Goal: Book appointment/travel/reservation

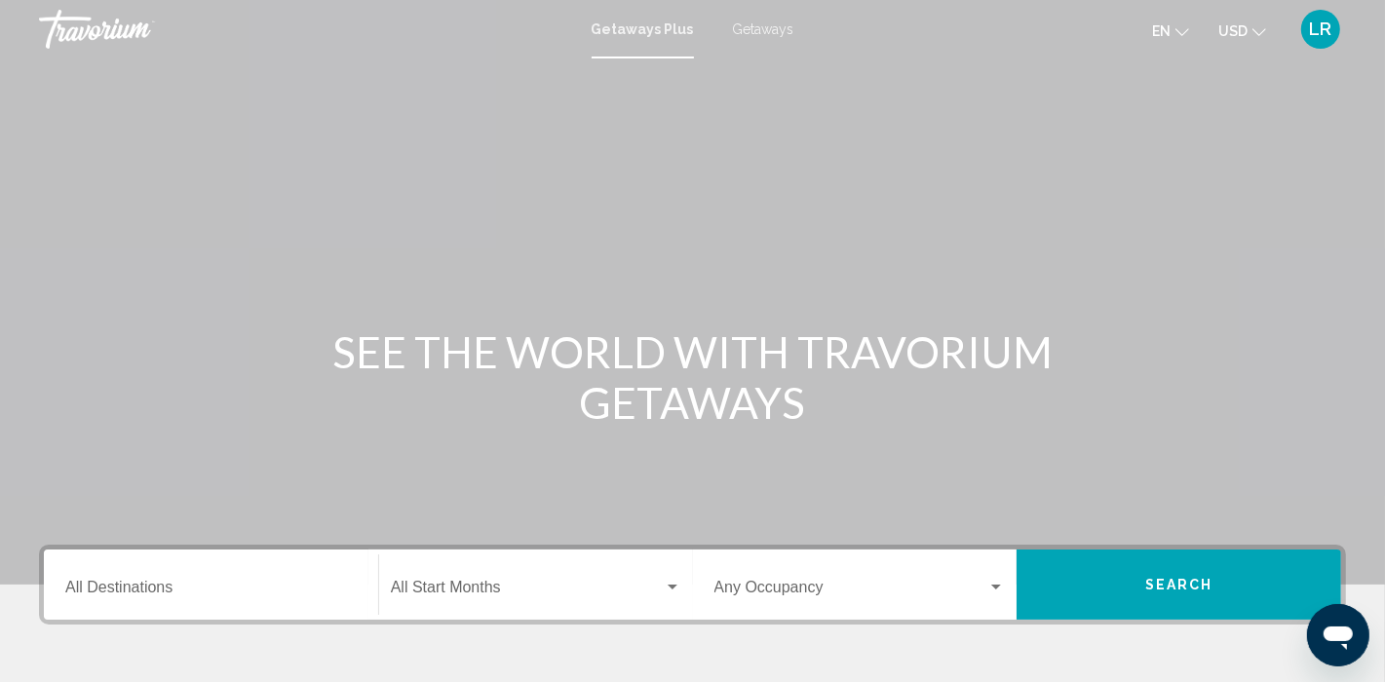
click at [767, 21] on span "Getaways" at bounding box center [763, 29] width 61 height 16
click at [79, 581] on div "Destination All Destinations" at bounding box center [210, 584] width 291 height 61
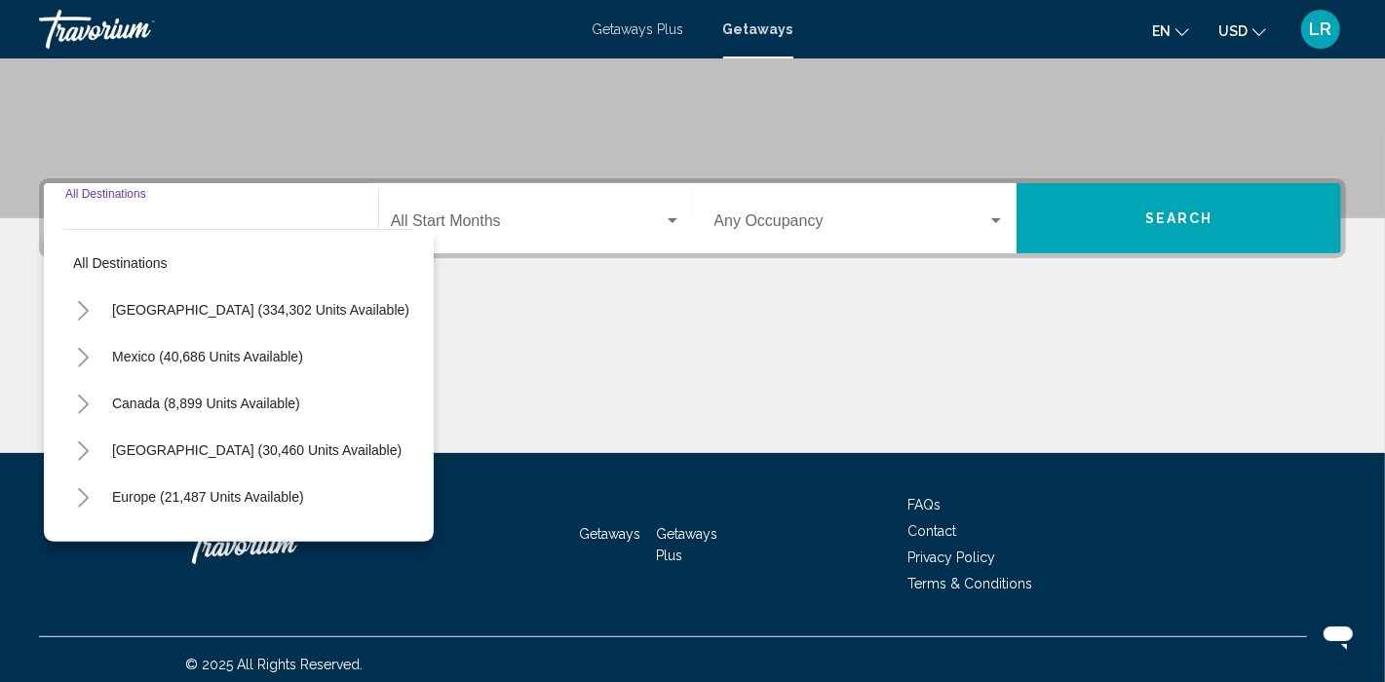
scroll to position [375, 0]
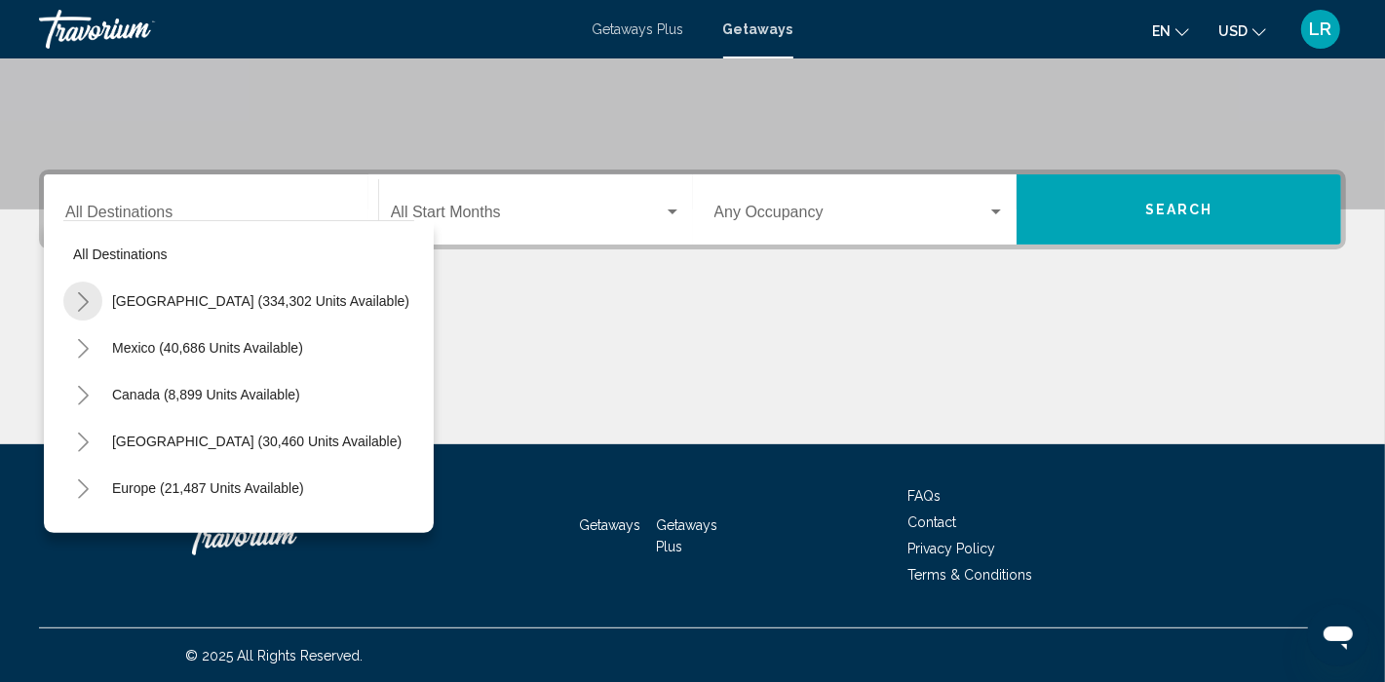
click at [86, 296] on icon "Toggle United States (334,302 units available)" at bounding box center [83, 301] width 15 height 19
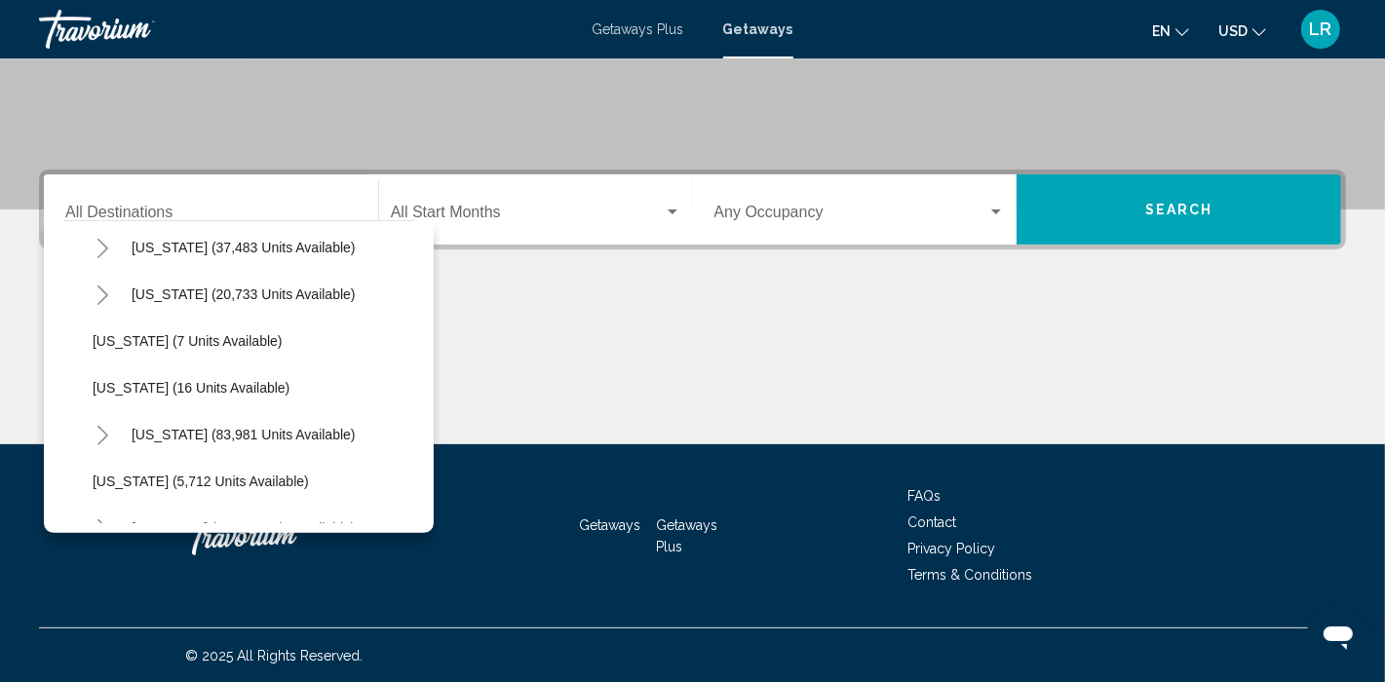
scroll to position [297, 0]
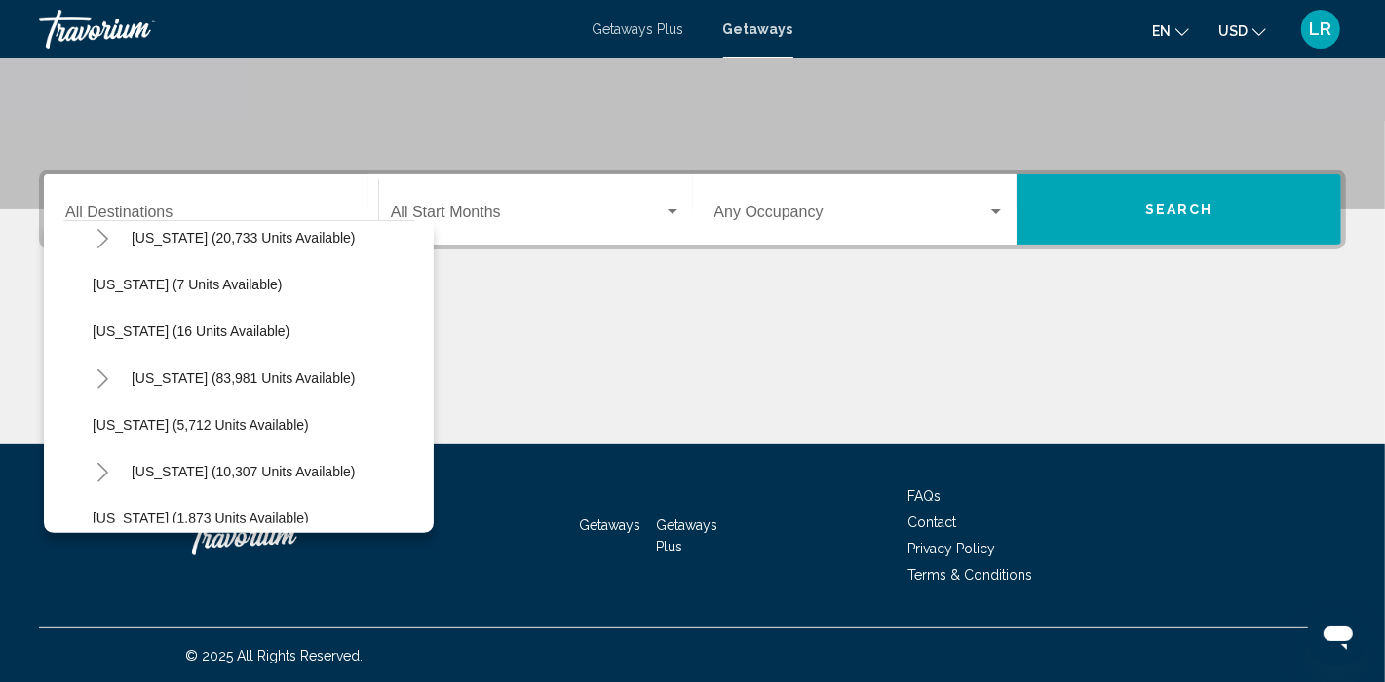
click at [108, 379] on icon "Toggle Florida (83,981 units available)" at bounding box center [103, 378] width 15 height 19
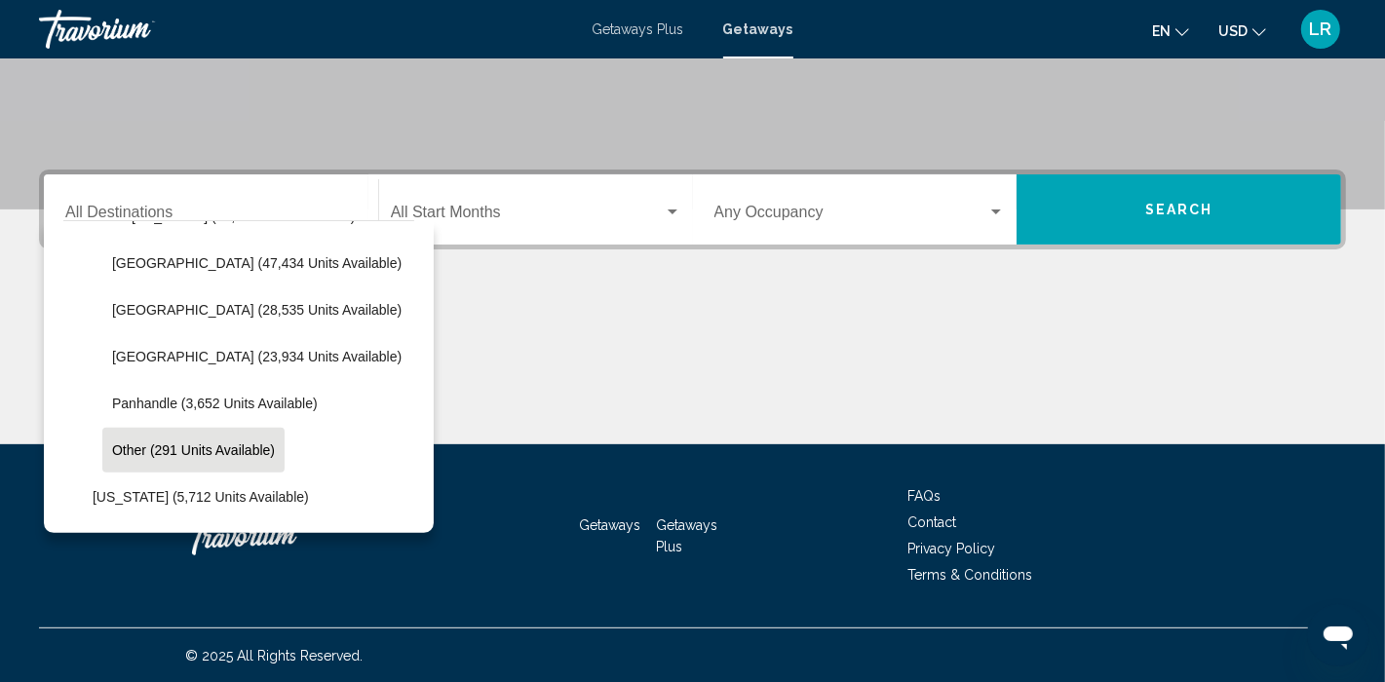
scroll to position [478, 0]
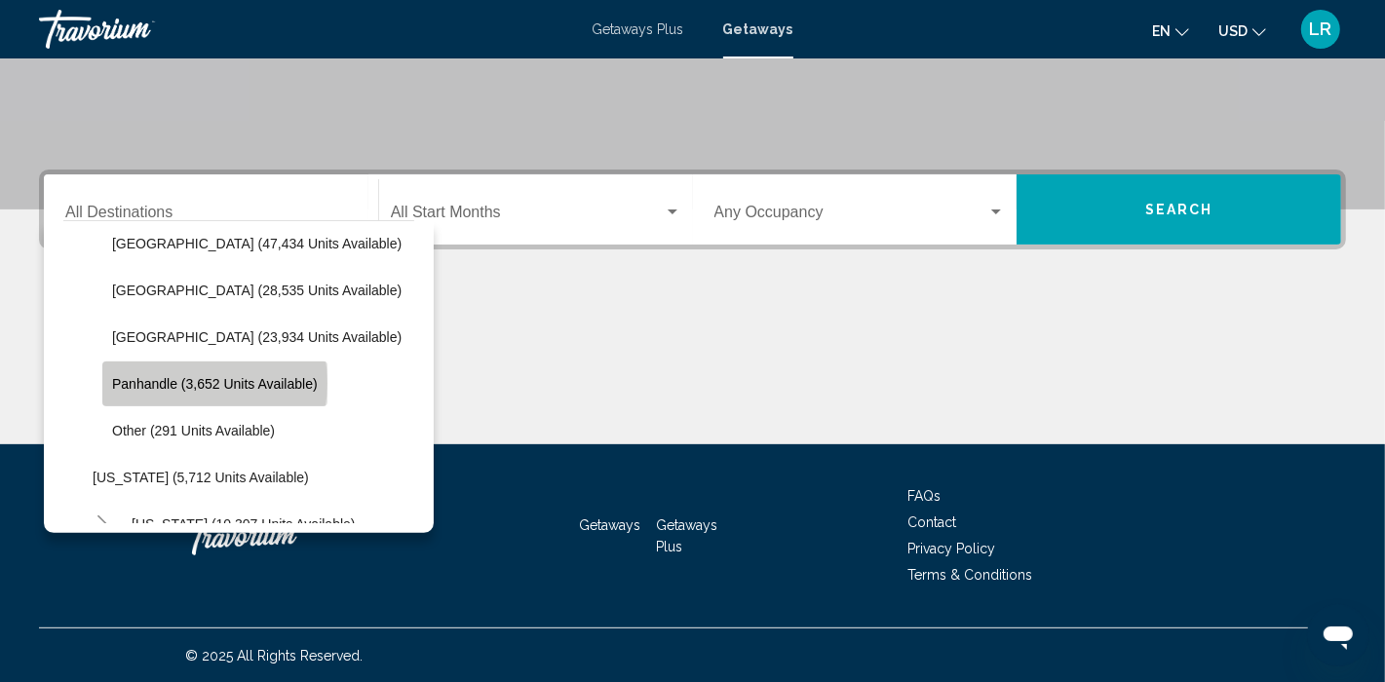
click at [194, 382] on span "Panhandle (3,652 units available)" at bounding box center [215, 384] width 206 height 16
type input "**********"
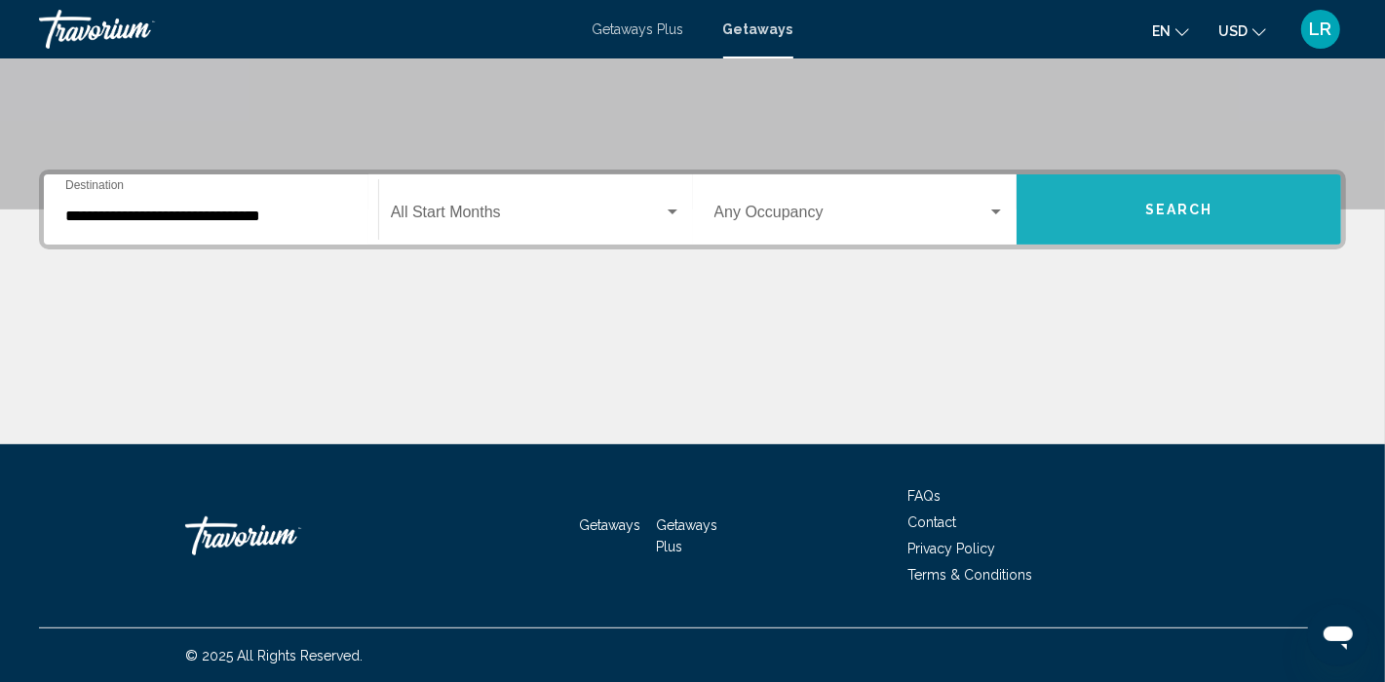
click at [1153, 203] on span "Search" at bounding box center [1179, 211] width 68 height 16
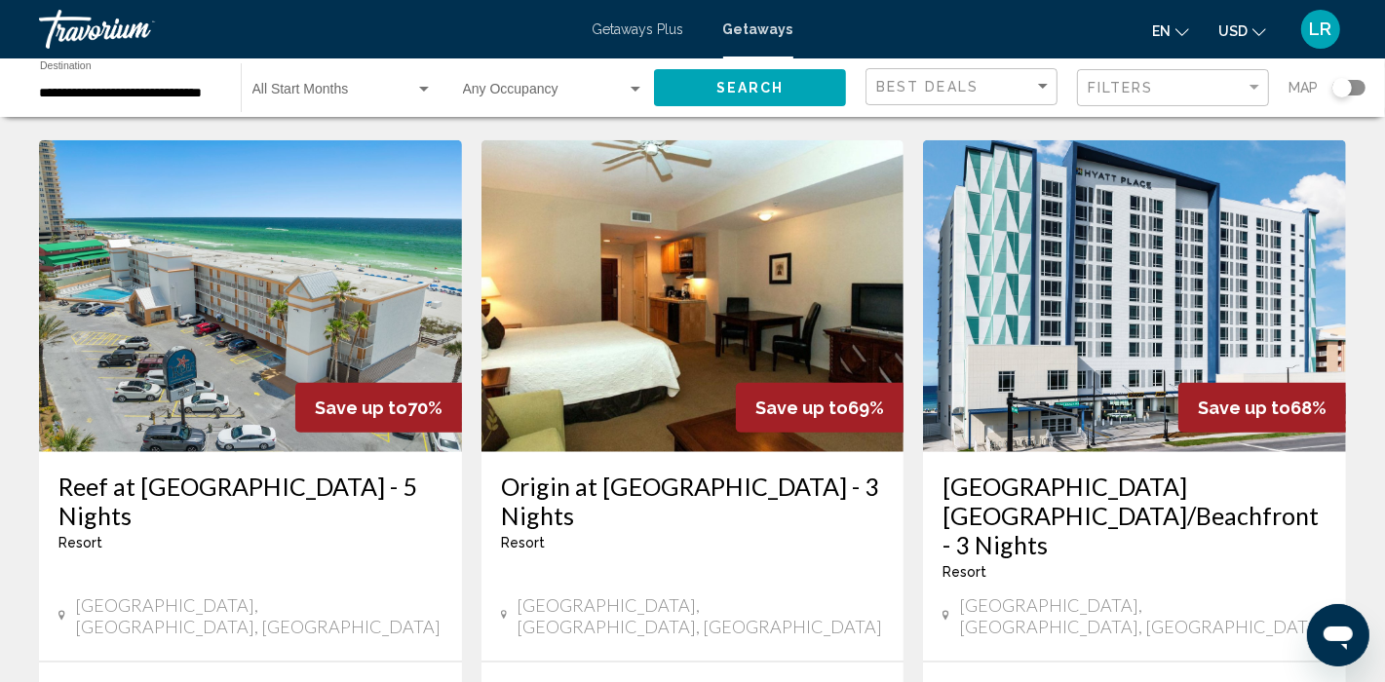
scroll to position [1550, 0]
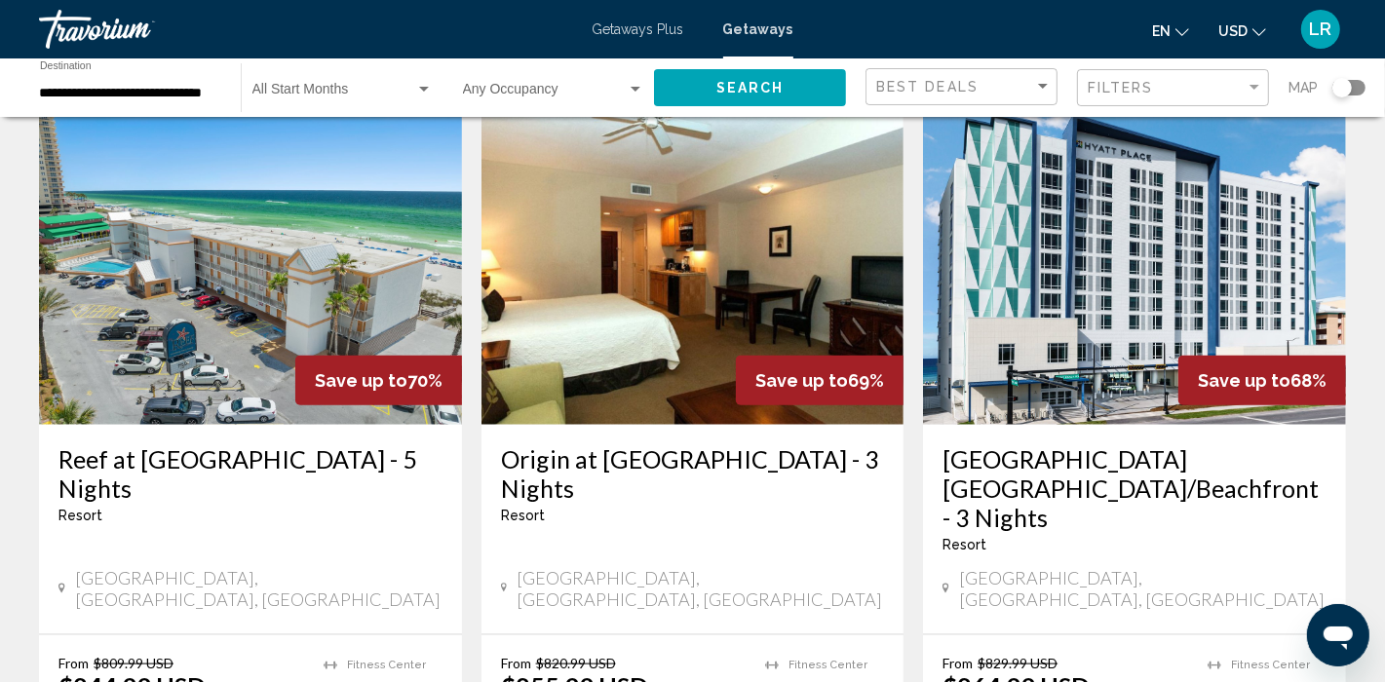
click at [1062, 425] on div "[GEOGRAPHIC_DATA] [GEOGRAPHIC_DATA]/Beachfront - 3 Nights Resort - This is an a…" at bounding box center [1134, 530] width 423 height 210
click at [1058, 303] on img "Main content" at bounding box center [1134, 269] width 423 height 312
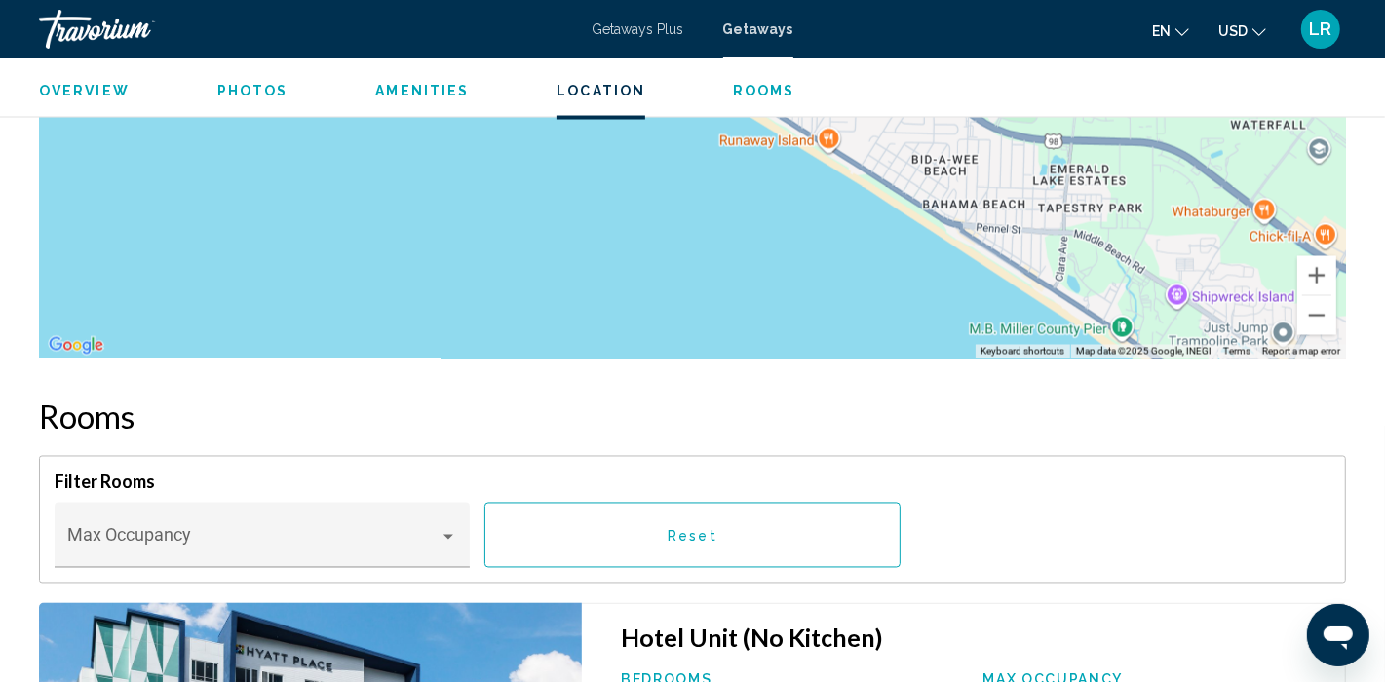
scroll to position [2544, 0]
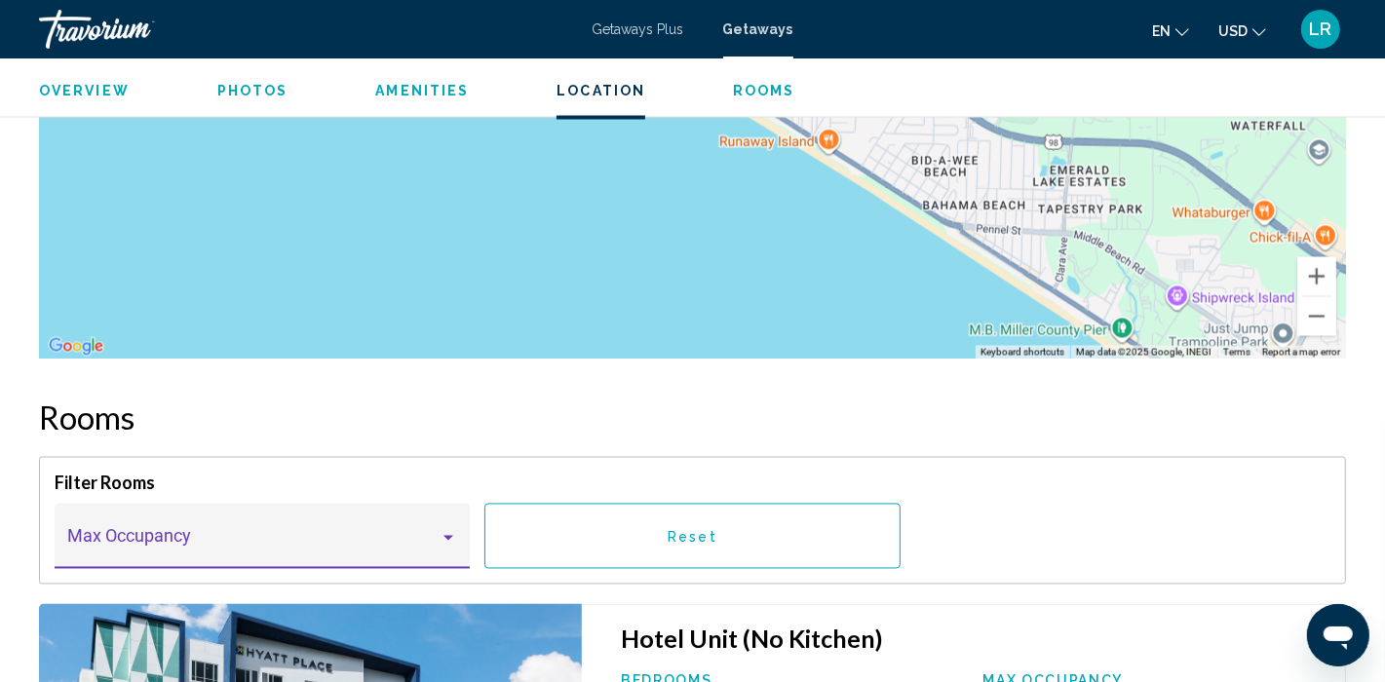
click at [447, 536] on div "Main content" at bounding box center [448, 538] width 10 height 5
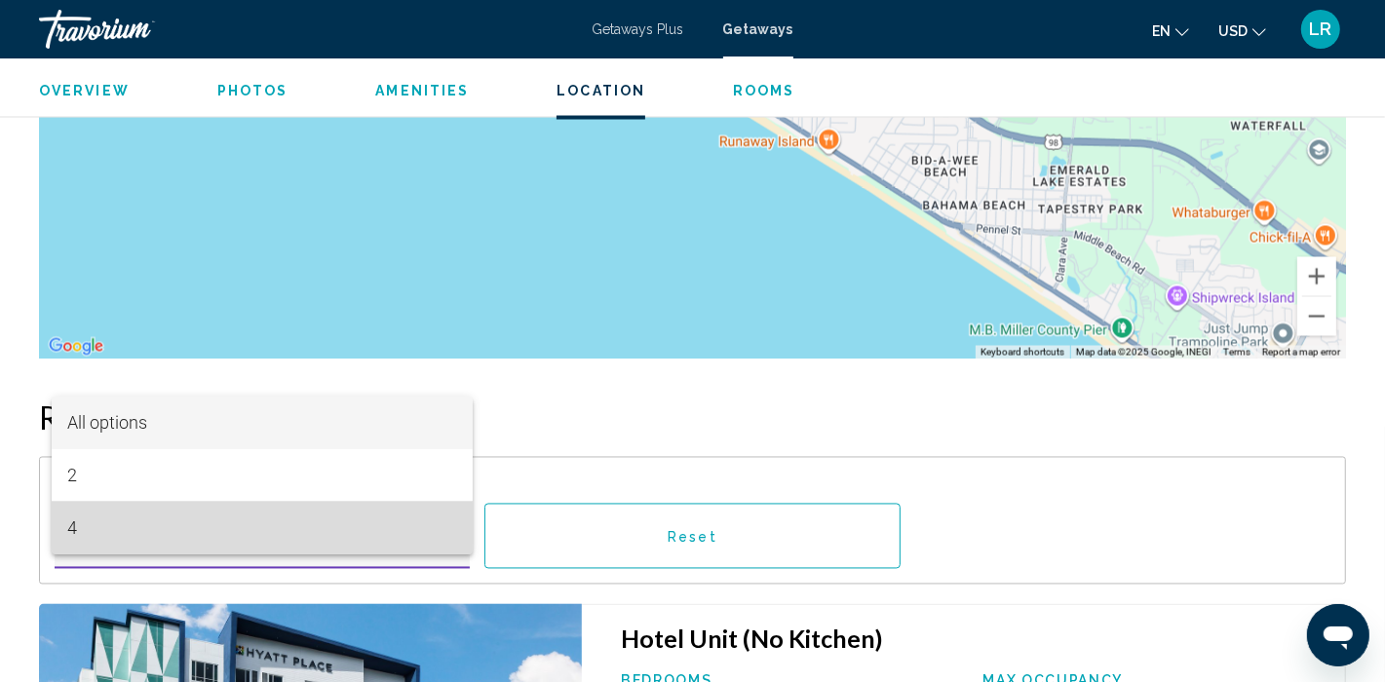
click at [346, 520] on span "4" at bounding box center [262, 528] width 390 height 53
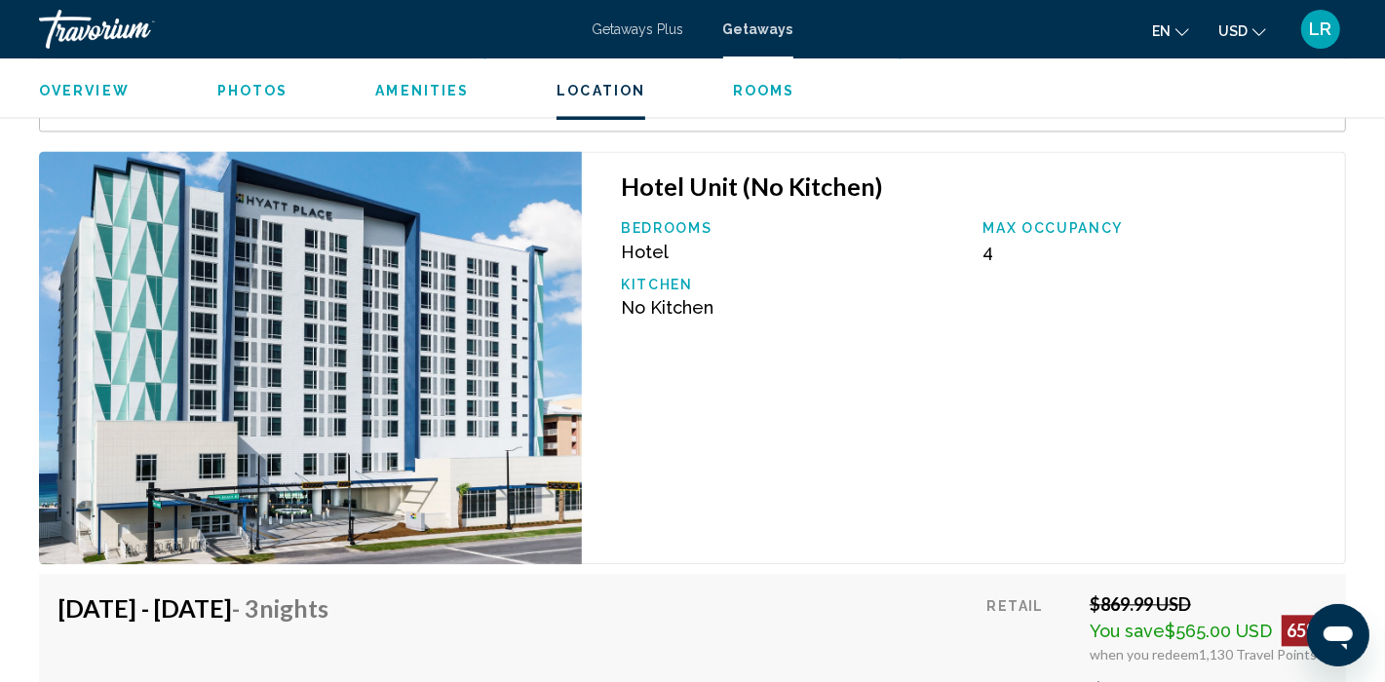
scroll to position [2562, 0]
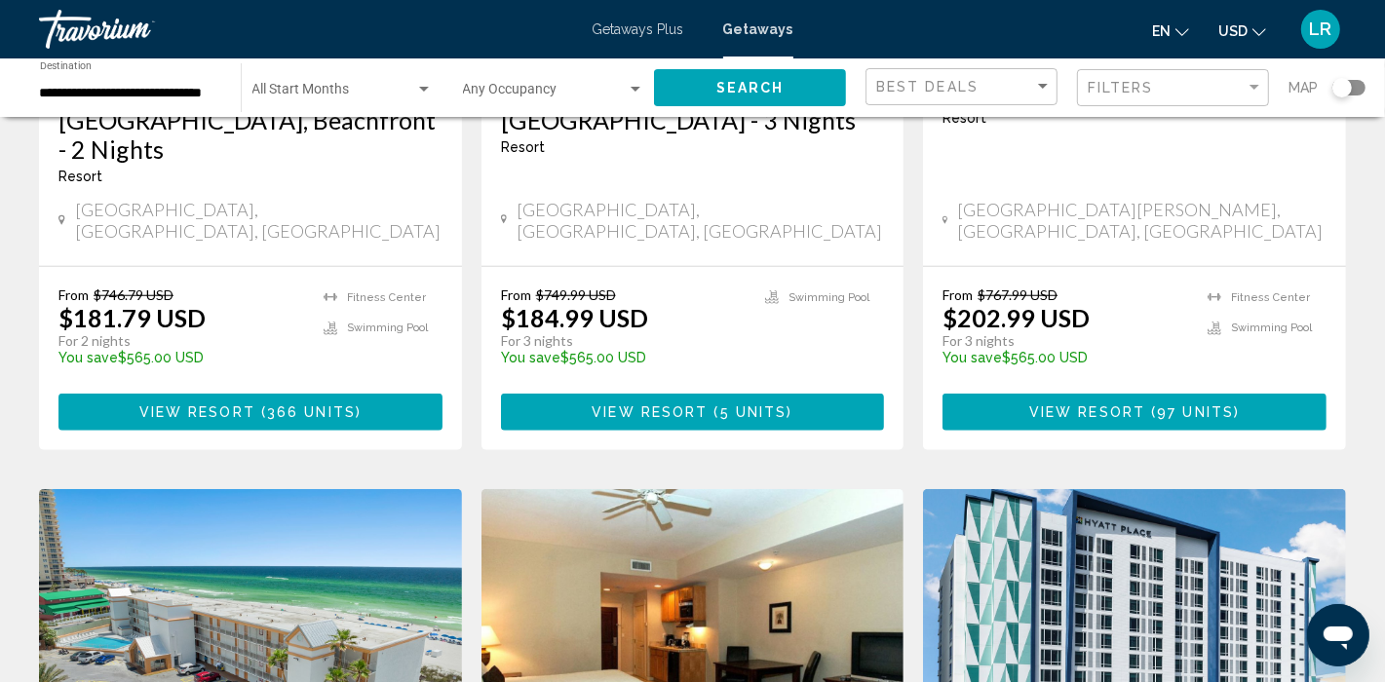
scroll to position [1525, 0]
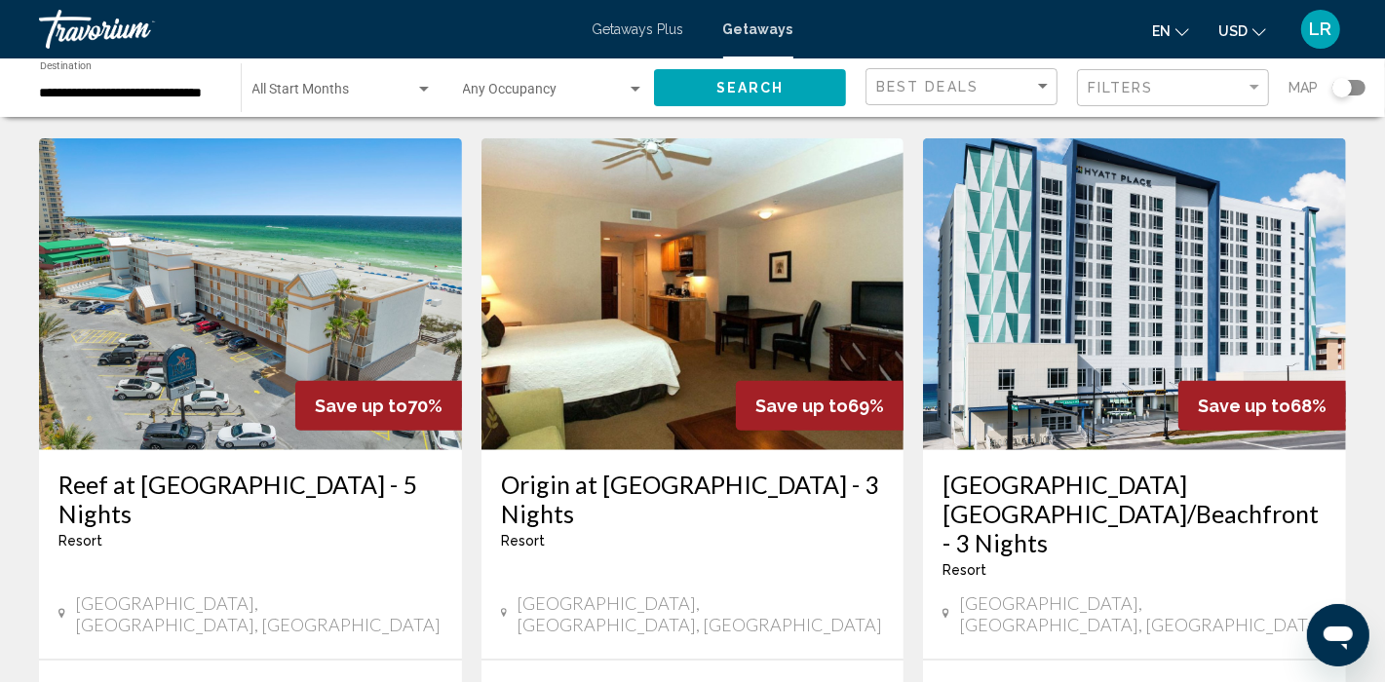
click at [1068, 470] on h3 "[GEOGRAPHIC_DATA] [GEOGRAPHIC_DATA]/Beachfront - 3 Nights" at bounding box center [1134, 514] width 384 height 88
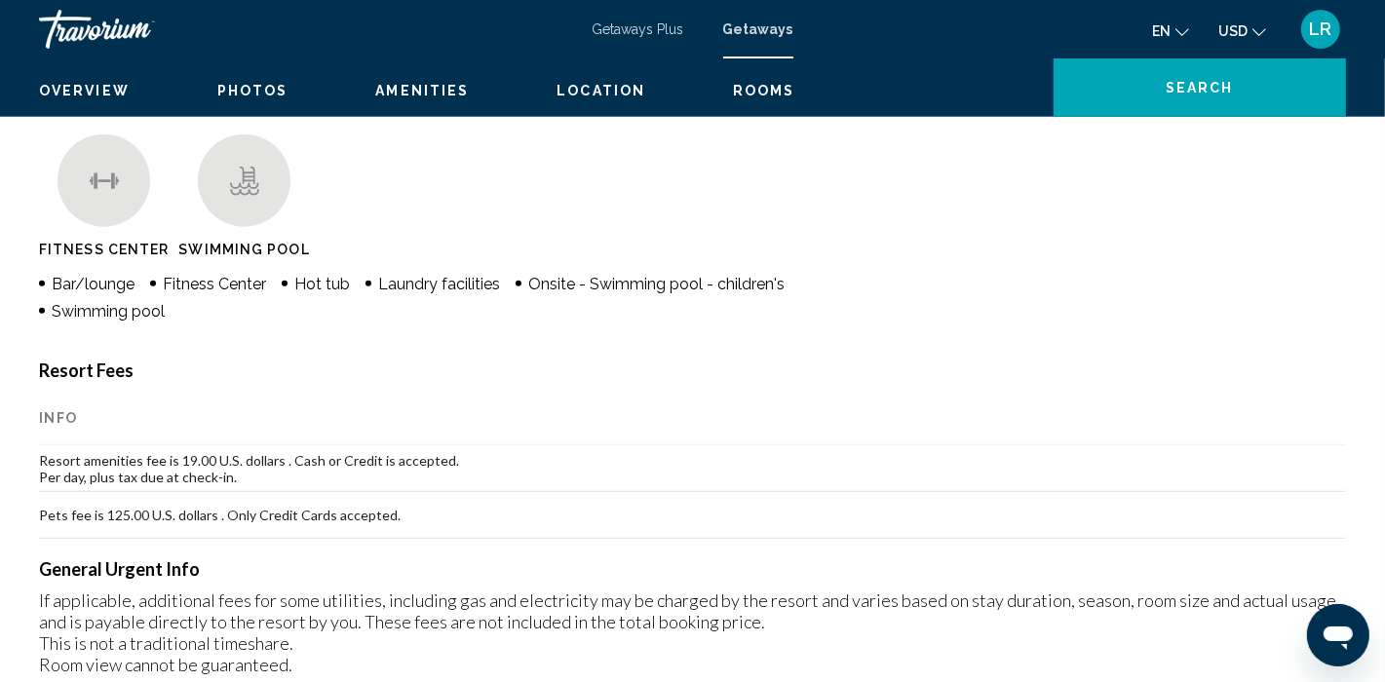
scroll to position [10, 0]
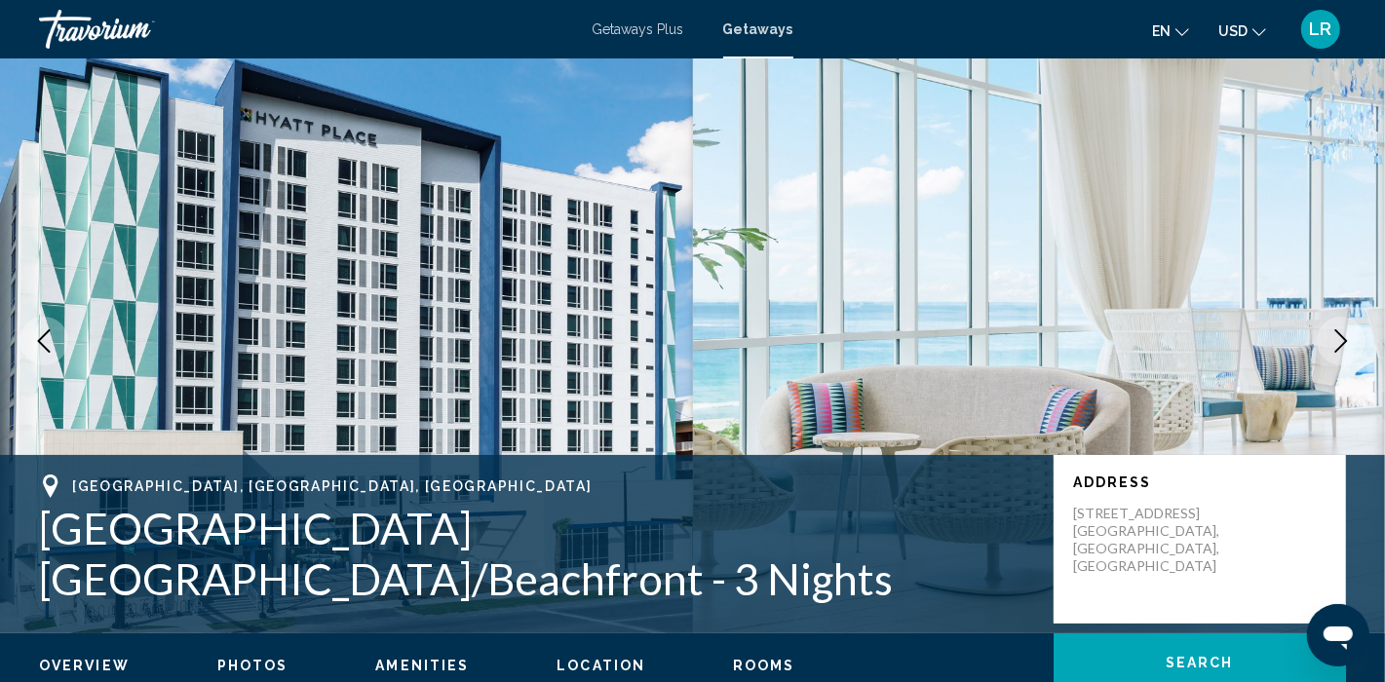
click at [1346, 335] on icon "Next image" at bounding box center [1340, 340] width 23 height 23
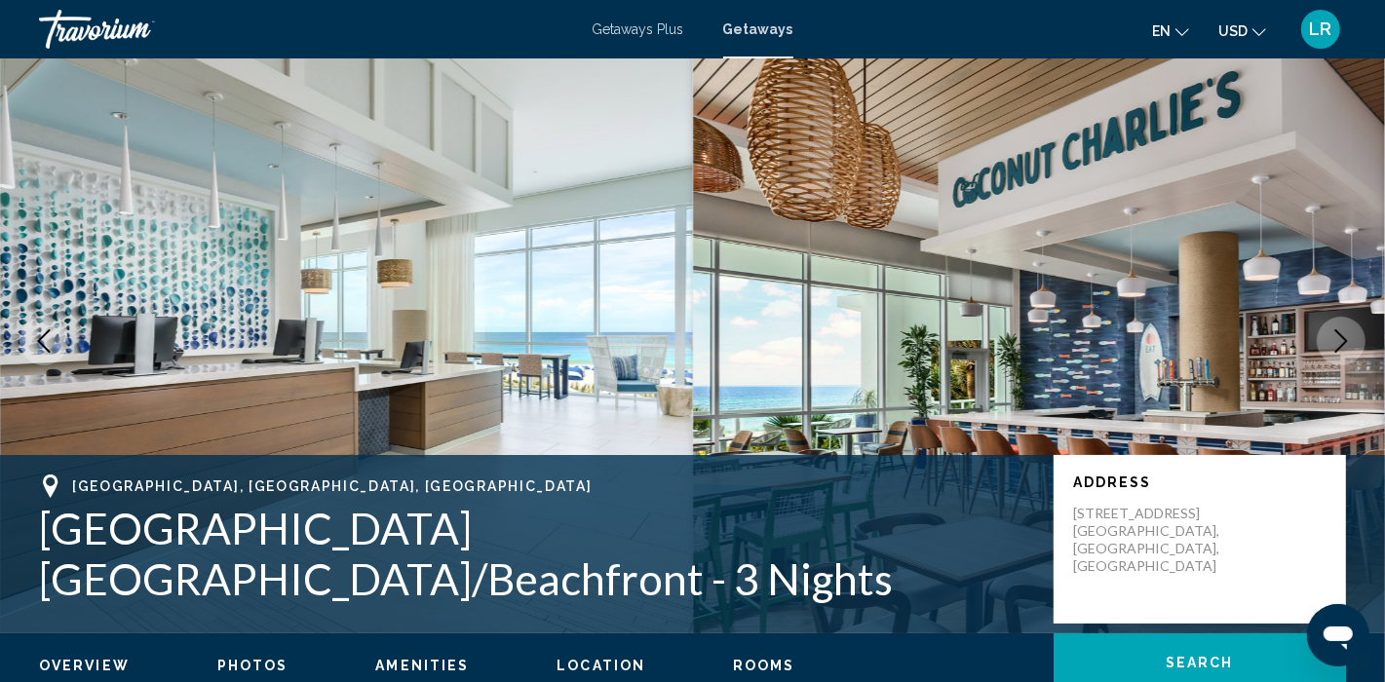
click at [1347, 333] on icon "Next image" at bounding box center [1340, 340] width 23 height 23
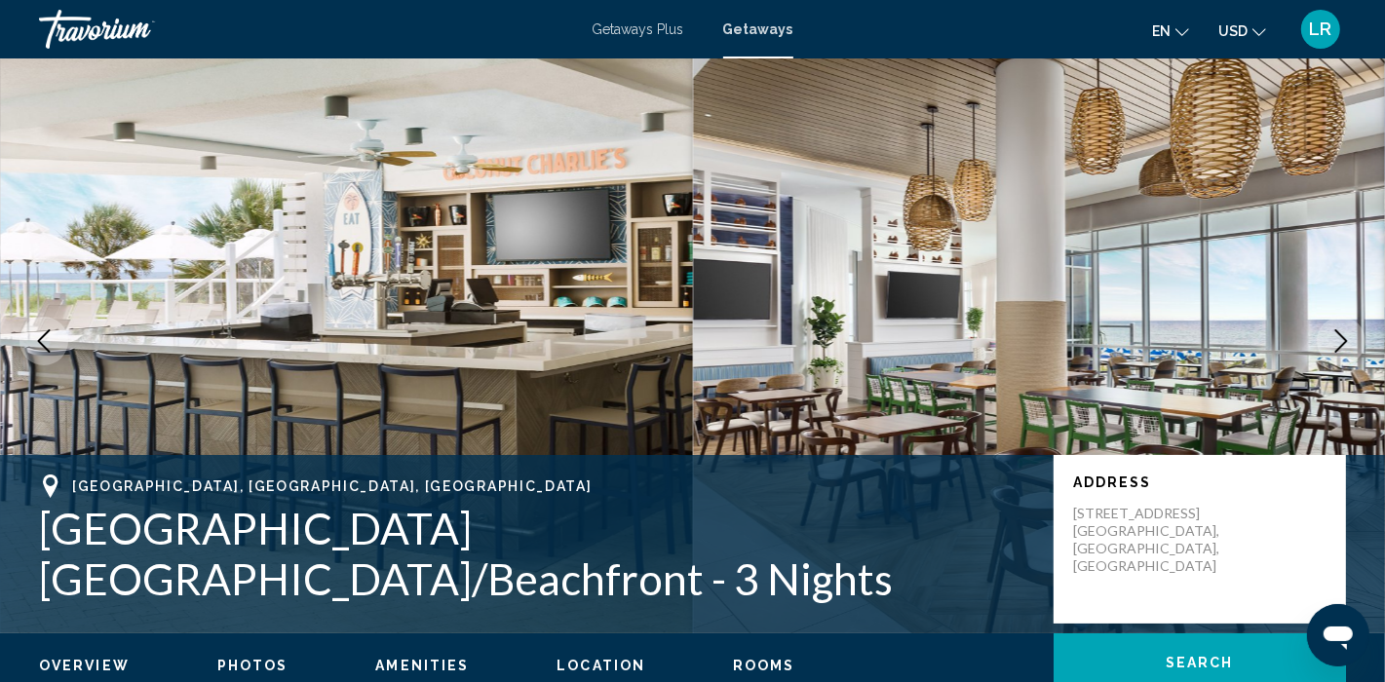
click at [1347, 332] on icon "Next image" at bounding box center [1340, 340] width 23 height 23
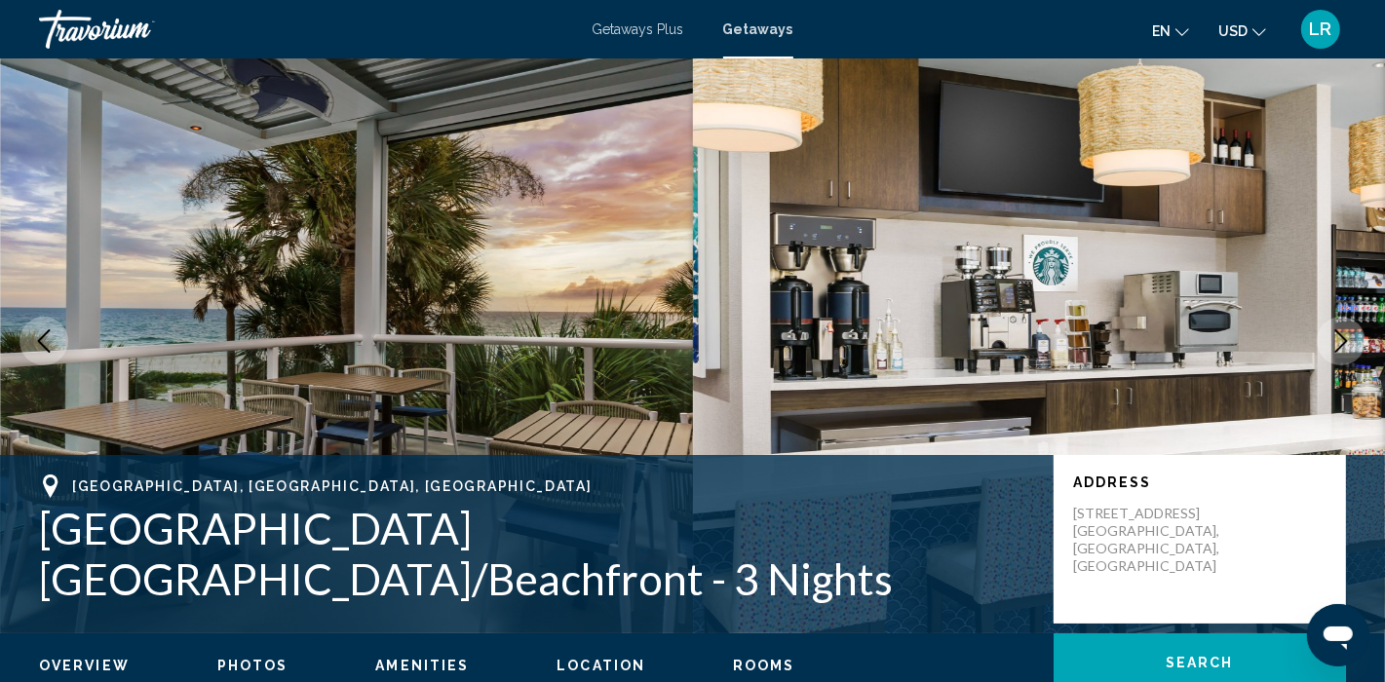
click at [1347, 331] on icon "Next image" at bounding box center [1340, 340] width 23 height 23
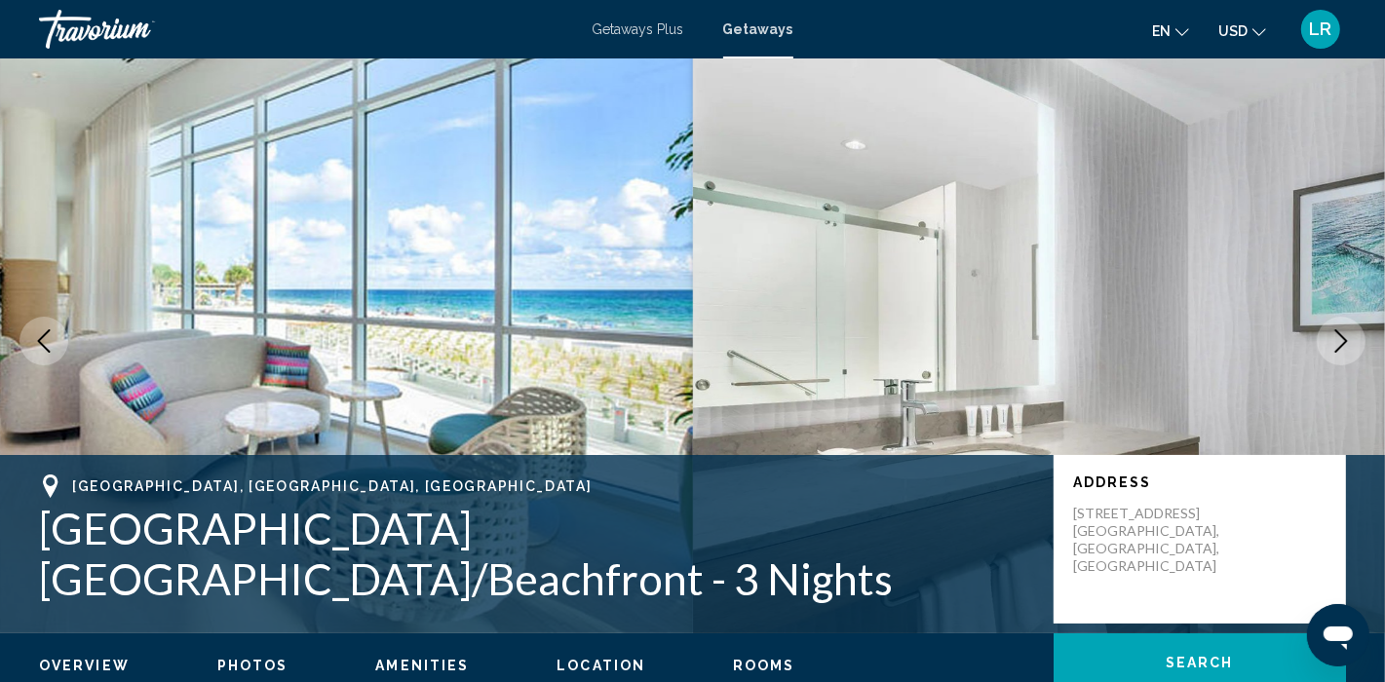
click at [1346, 330] on icon "Next image" at bounding box center [1340, 340] width 23 height 23
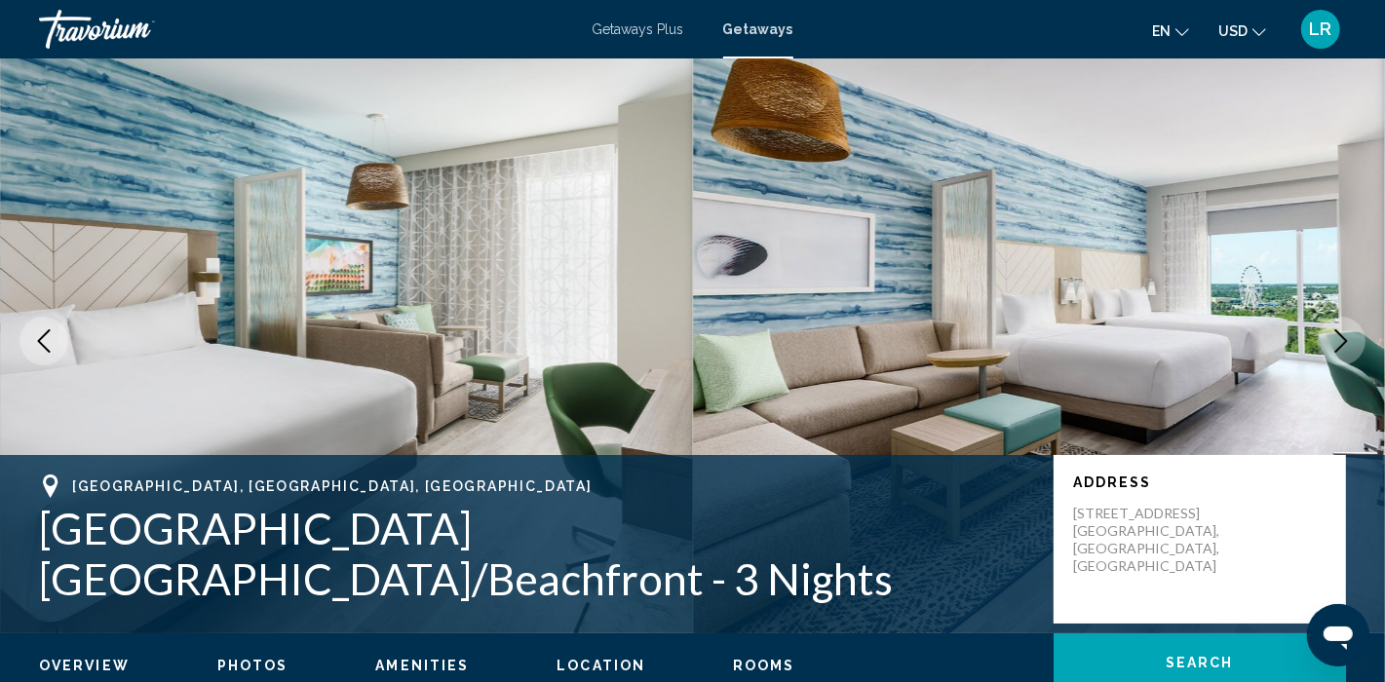
click at [1346, 330] on icon "Next image" at bounding box center [1340, 340] width 23 height 23
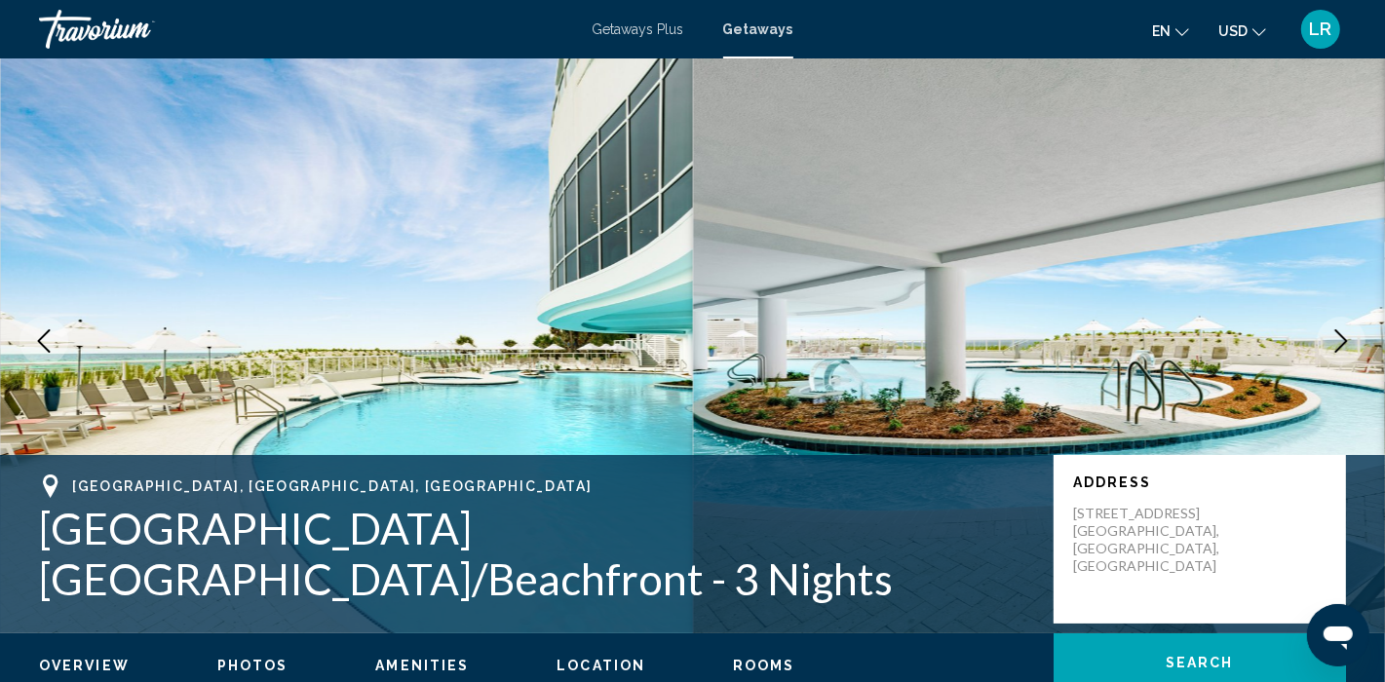
click at [1346, 330] on icon "Next image" at bounding box center [1340, 340] width 23 height 23
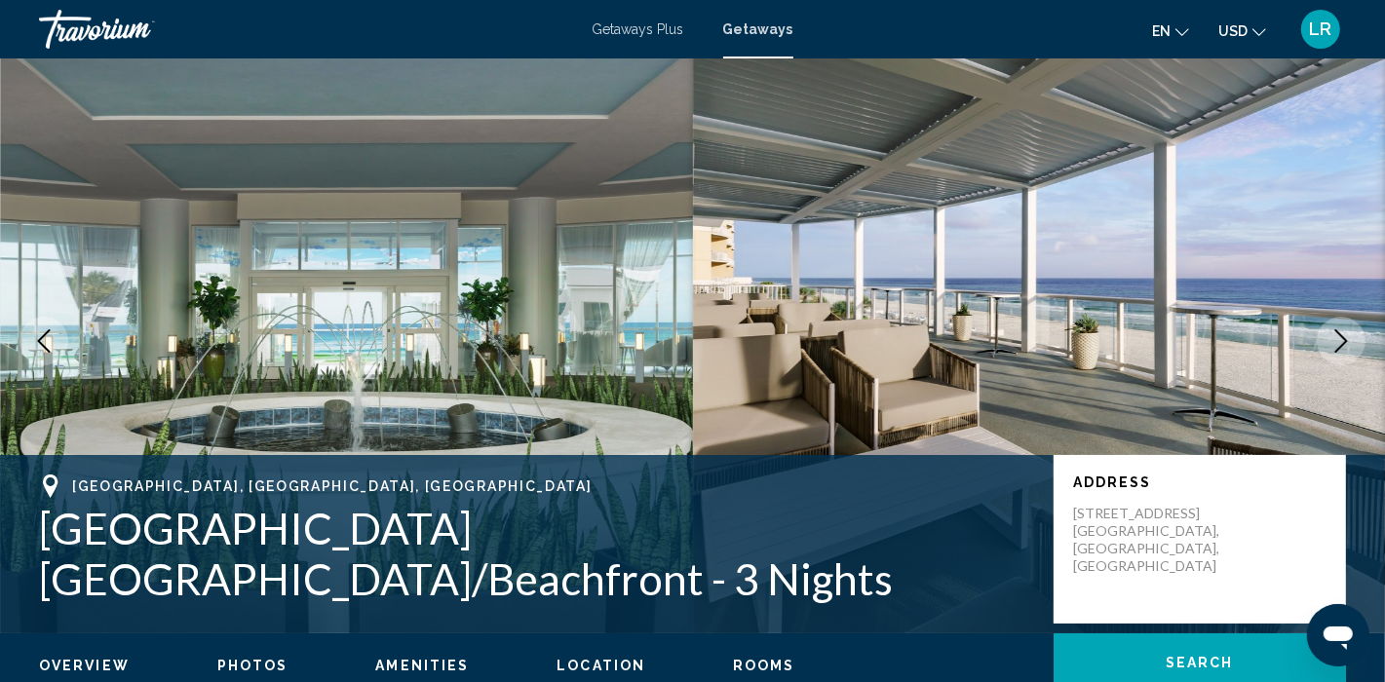
click at [1346, 330] on icon "Next image" at bounding box center [1340, 340] width 23 height 23
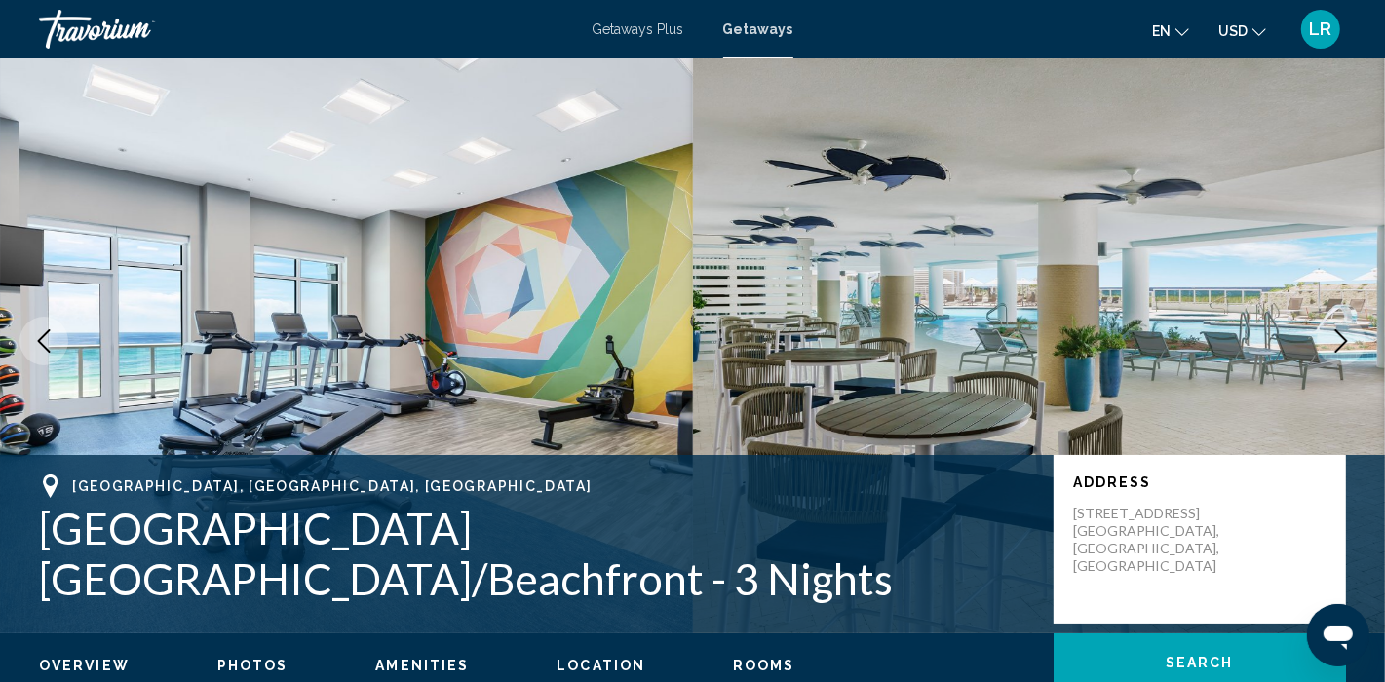
click at [1345, 330] on icon "Next image" at bounding box center [1340, 340] width 23 height 23
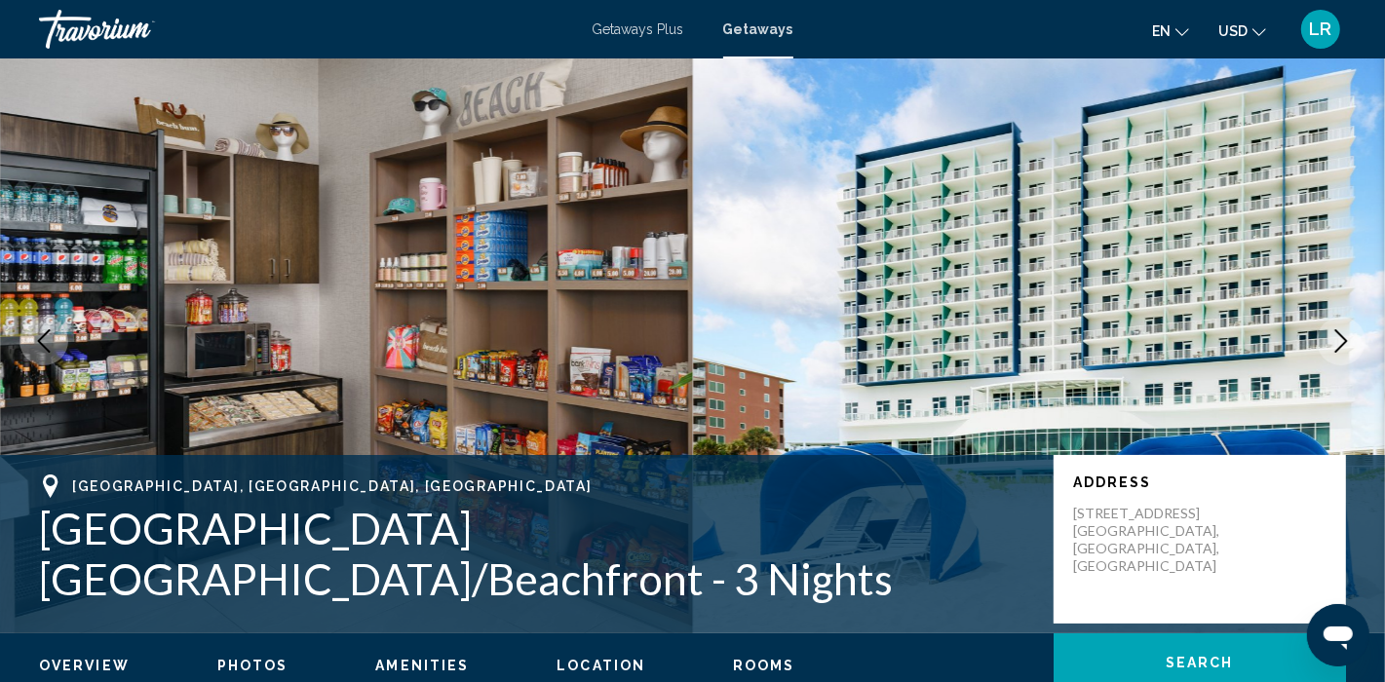
click at [1345, 329] on icon "Next image" at bounding box center [1340, 340] width 23 height 23
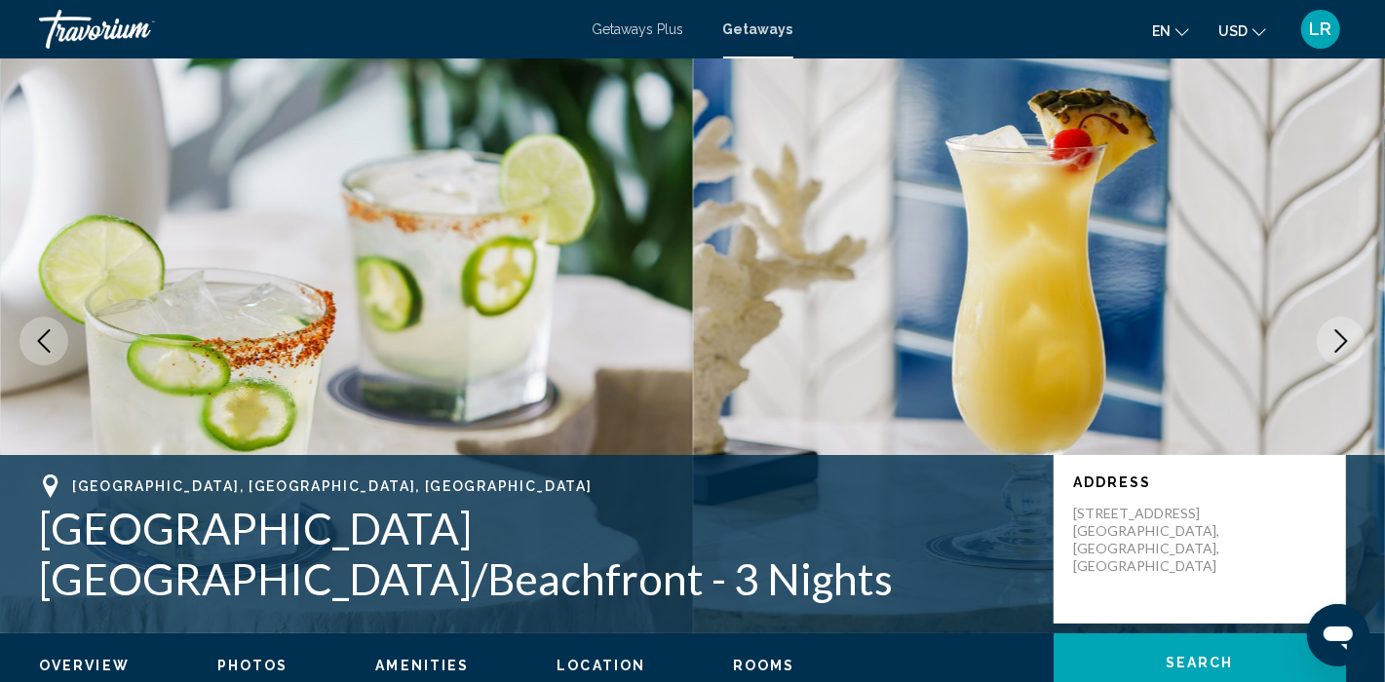
click at [39, 343] on icon "Previous image" at bounding box center [44, 340] width 13 height 23
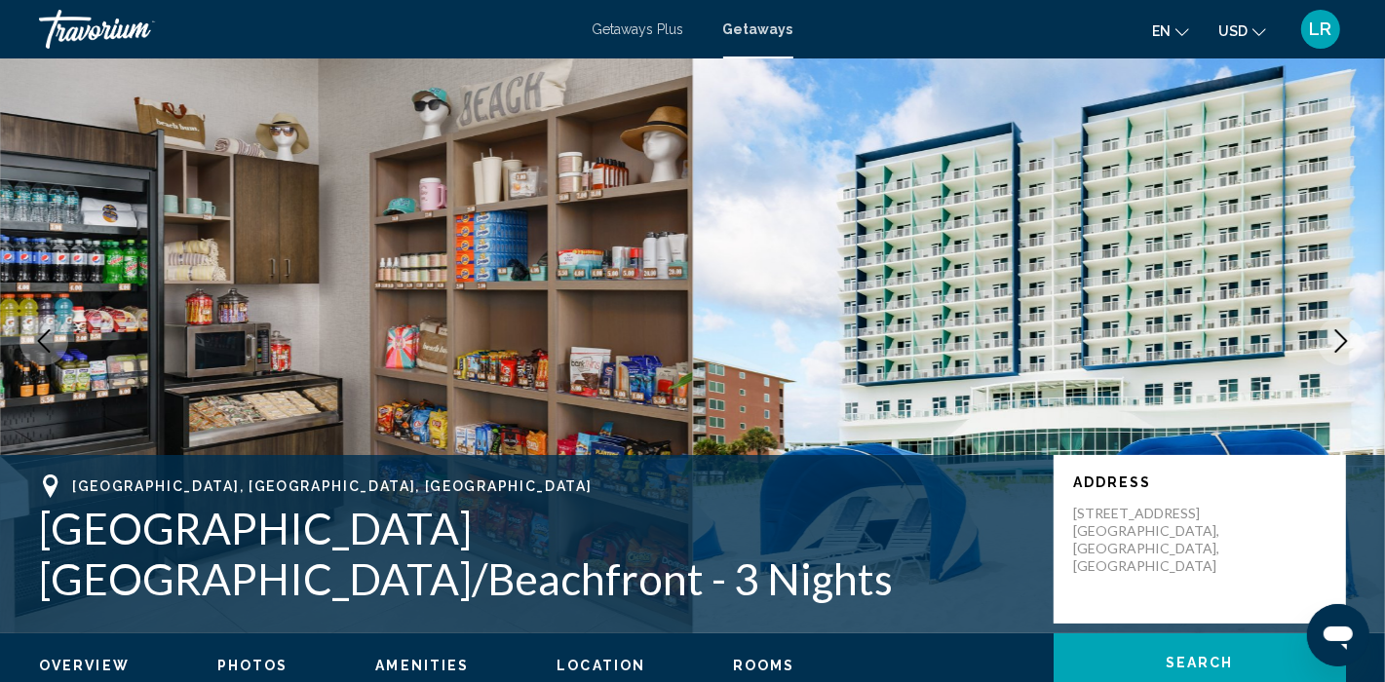
click at [39, 343] on icon "Previous image" at bounding box center [44, 340] width 13 height 23
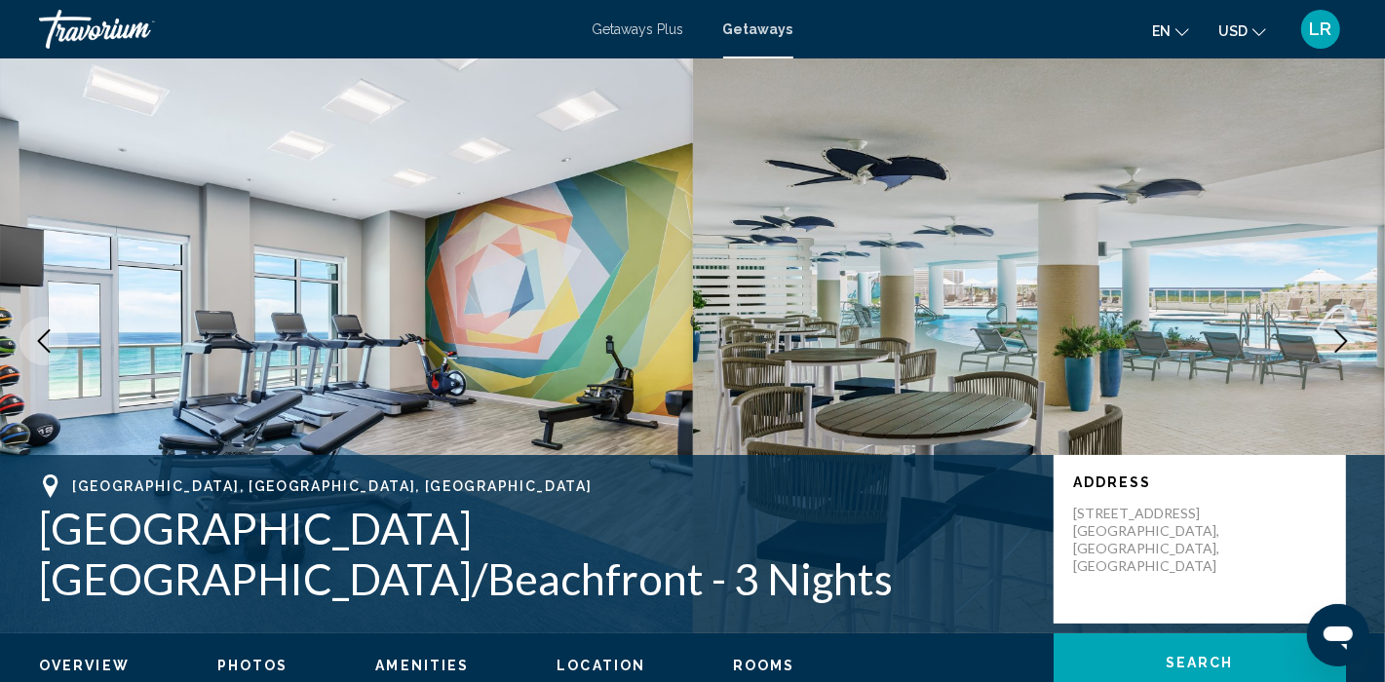
click at [39, 342] on icon "Previous image" at bounding box center [44, 340] width 13 height 23
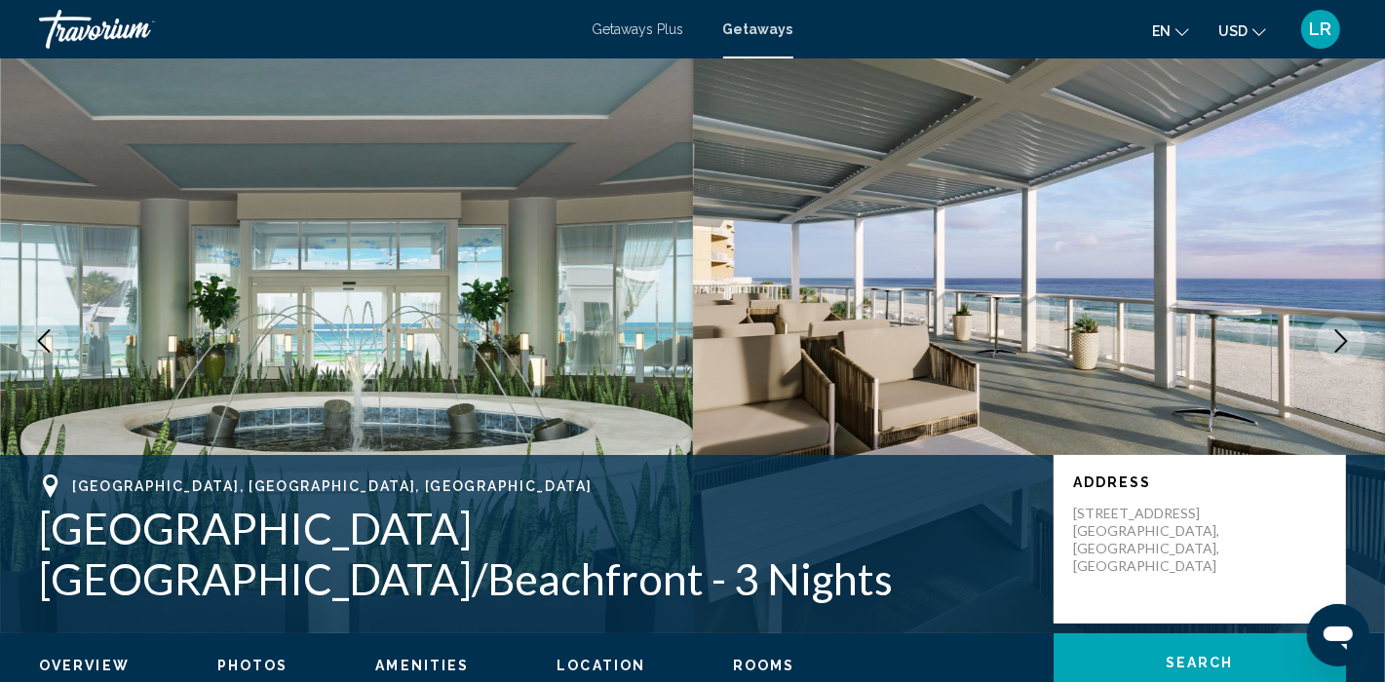
click at [39, 342] on icon "Previous image" at bounding box center [44, 340] width 13 height 23
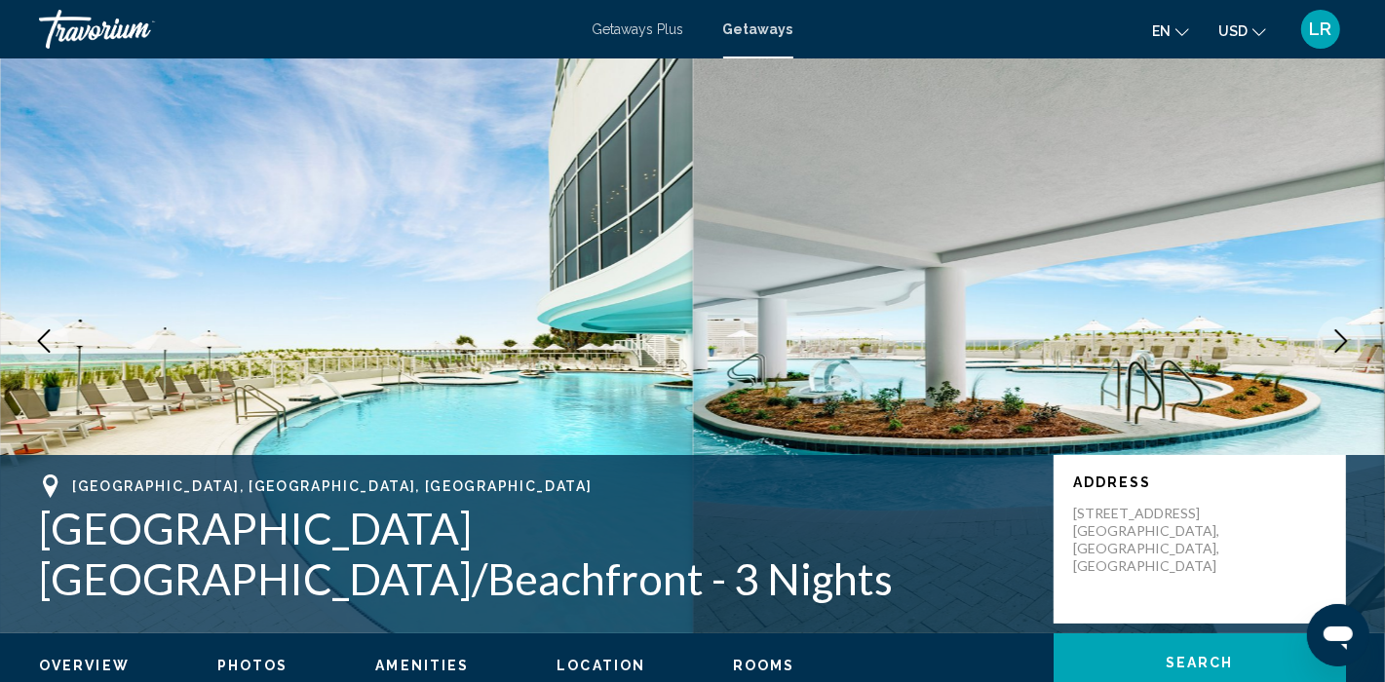
click at [39, 342] on icon "Previous image" at bounding box center [44, 340] width 13 height 23
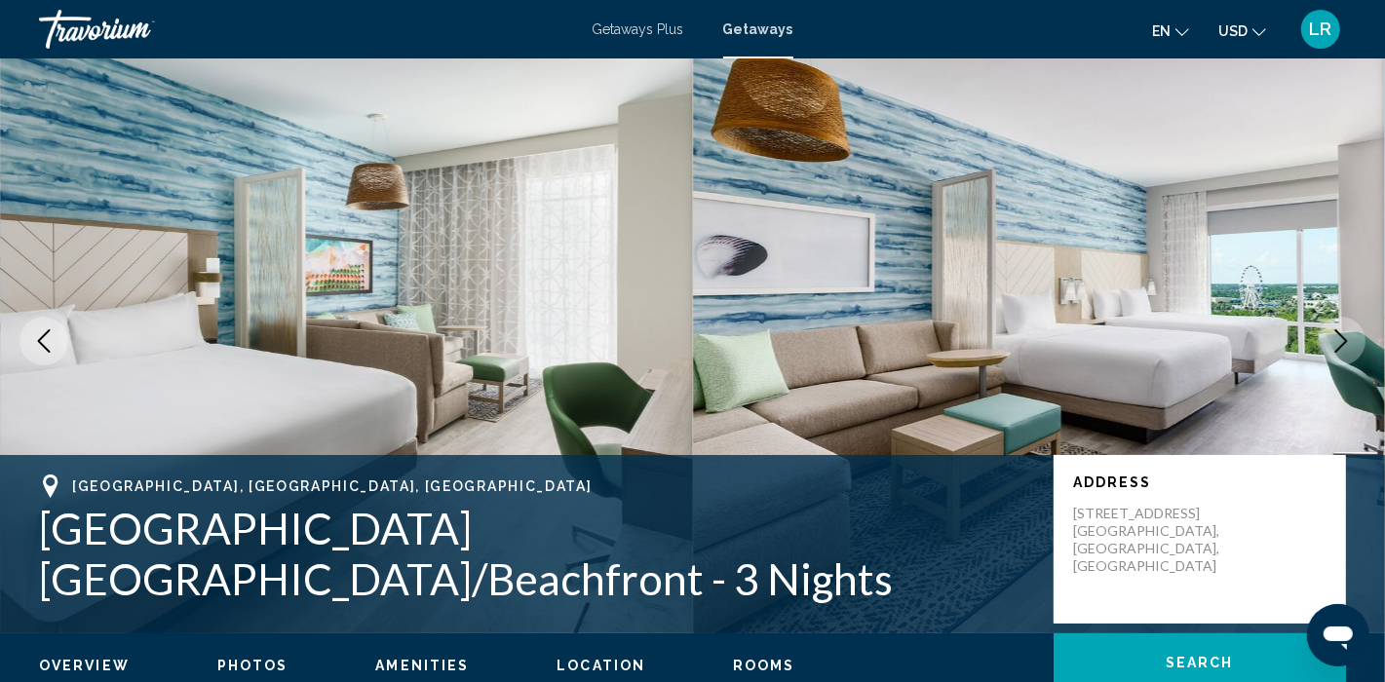
click at [39, 341] on icon "Previous image" at bounding box center [44, 340] width 13 height 23
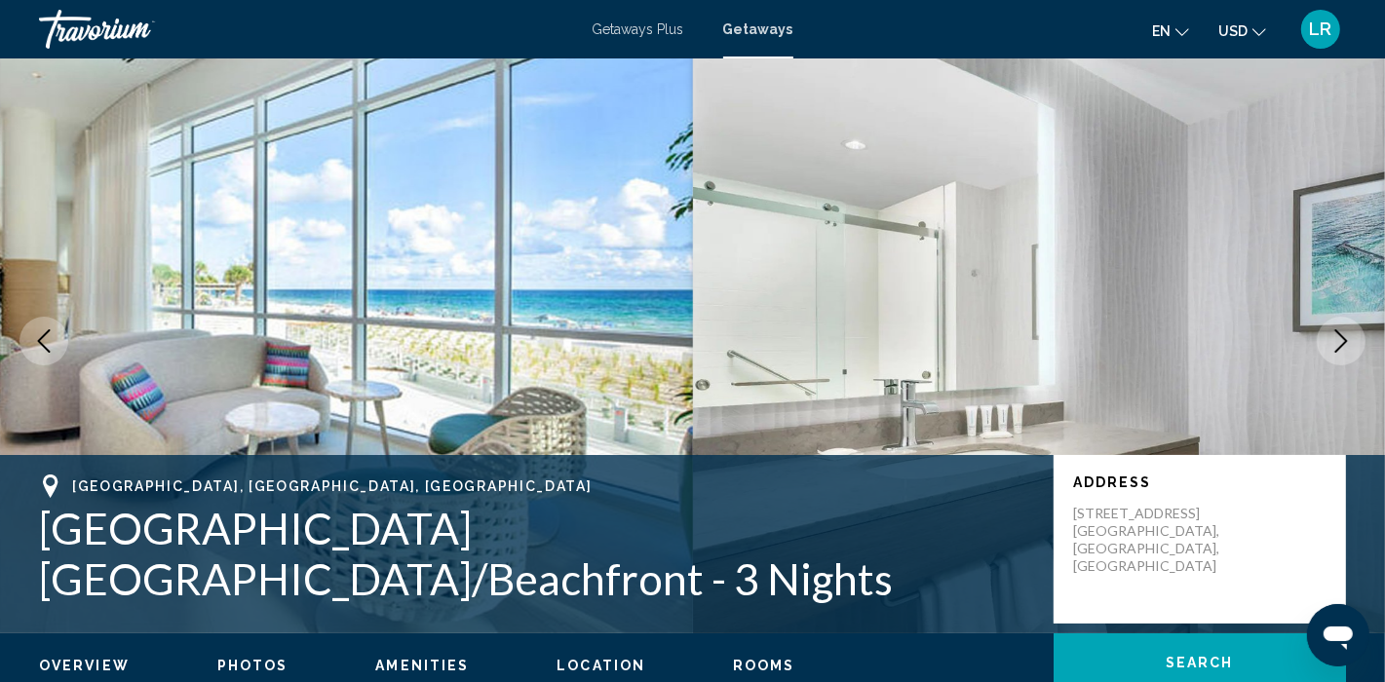
click at [39, 340] on icon "Previous image" at bounding box center [44, 340] width 13 height 23
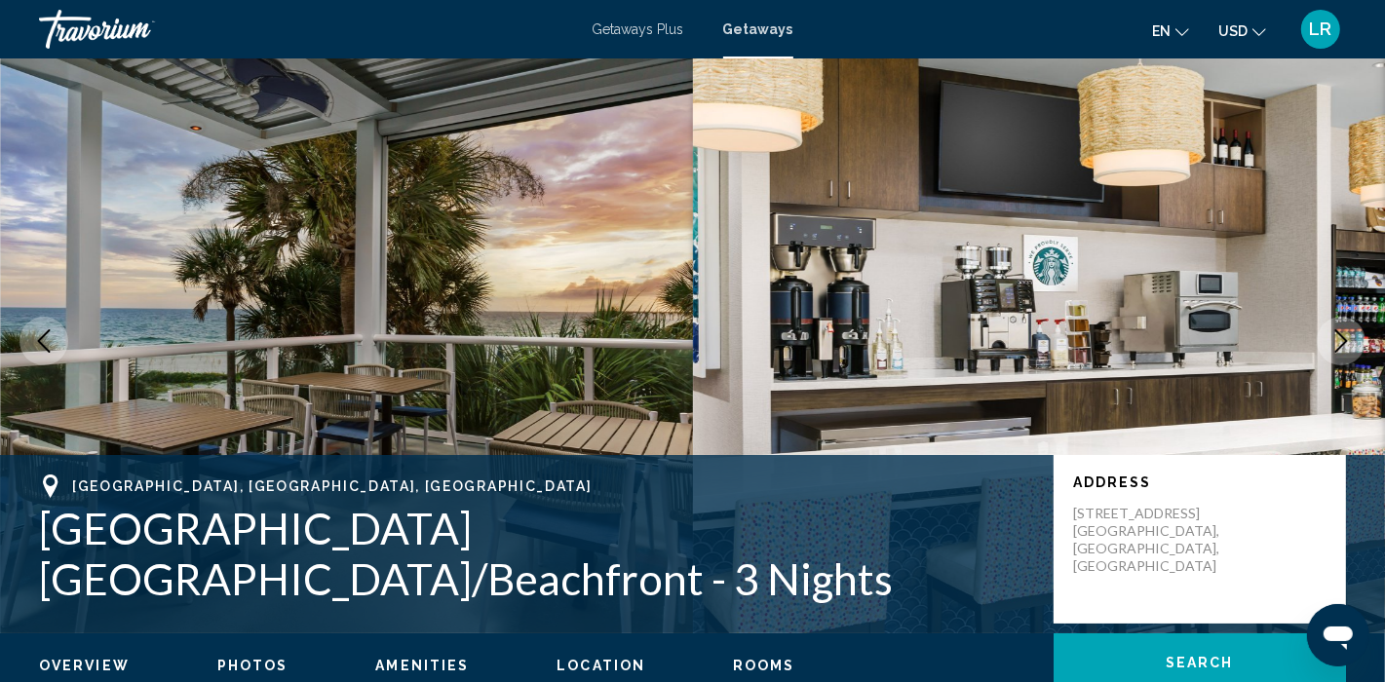
click at [39, 338] on icon "Previous image" at bounding box center [43, 340] width 23 height 23
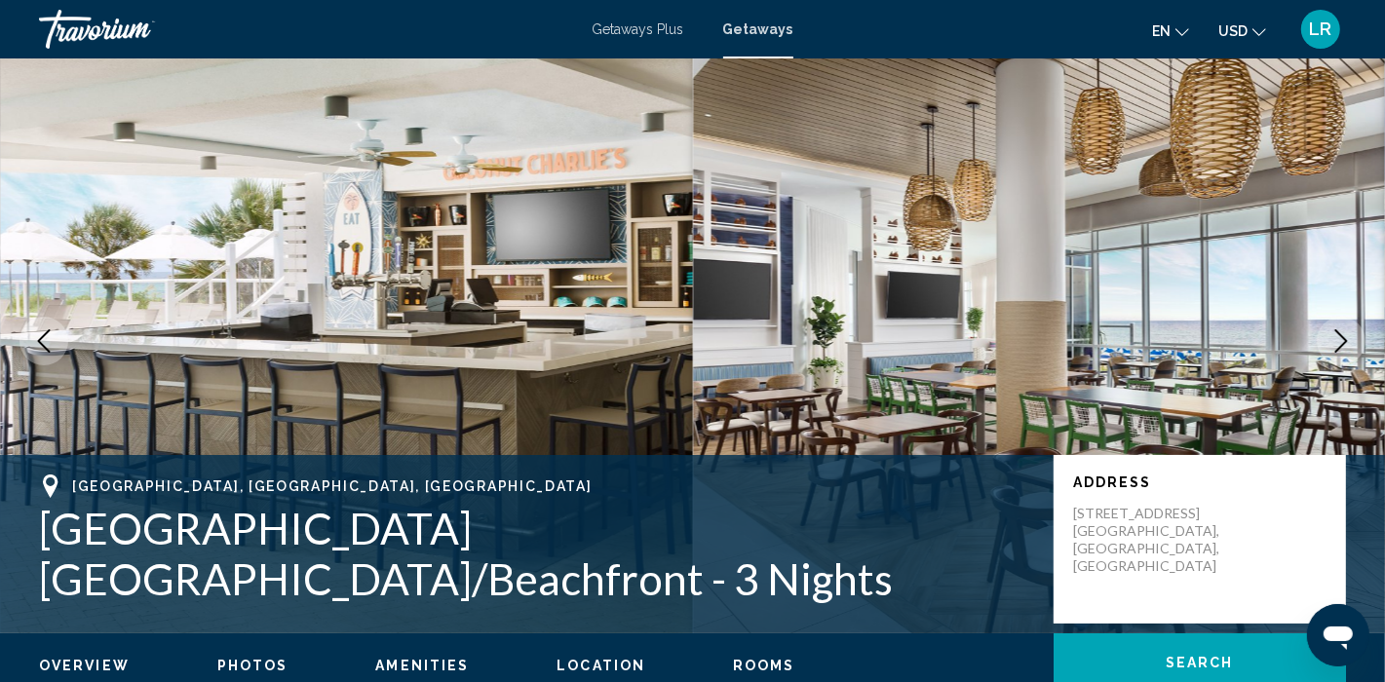
click at [40, 332] on icon "Previous image" at bounding box center [43, 340] width 23 height 23
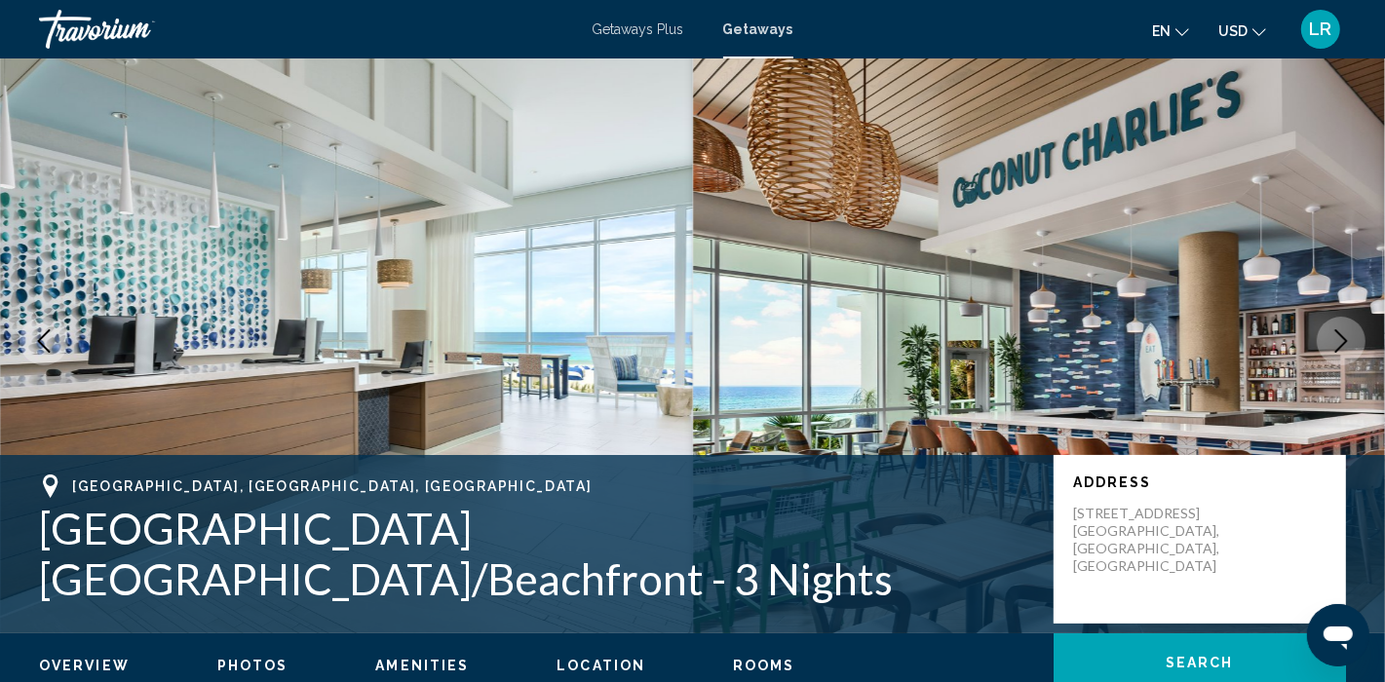
click at [40, 331] on icon "Previous image" at bounding box center [43, 340] width 23 height 23
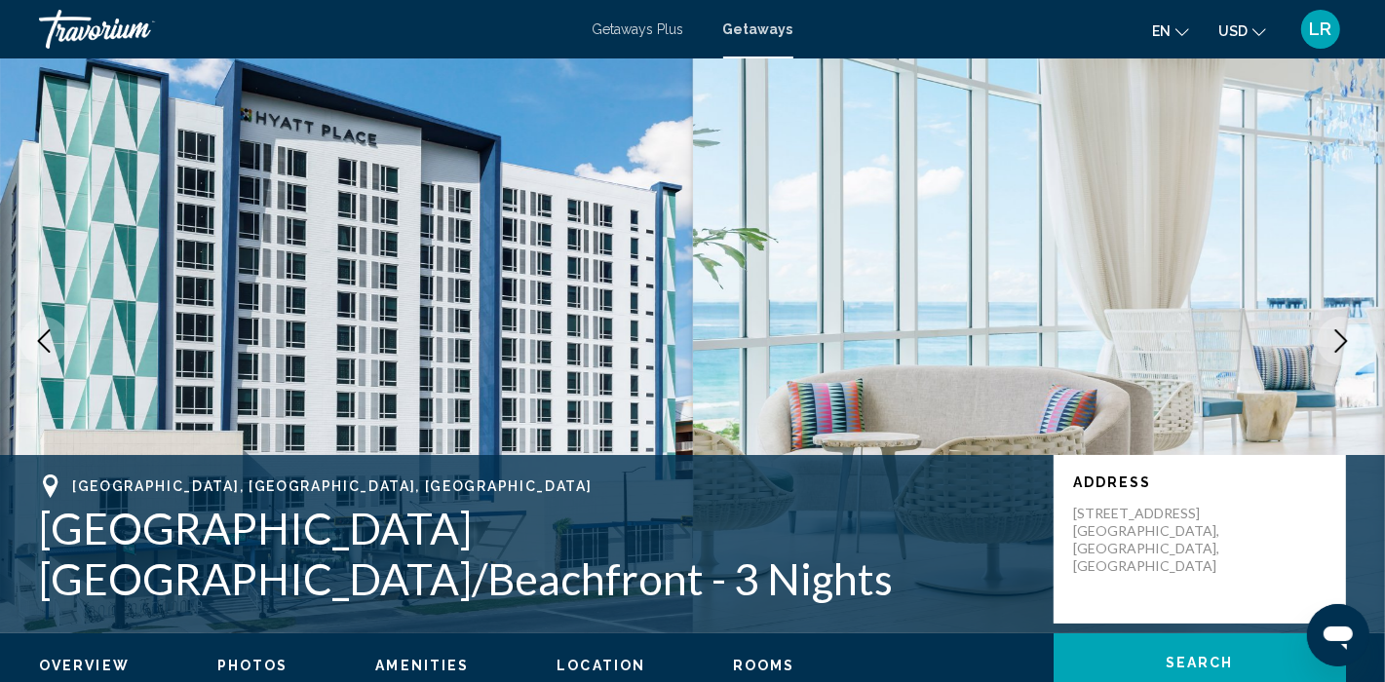
click at [1324, 348] on button "Next image" at bounding box center [1341, 341] width 49 height 49
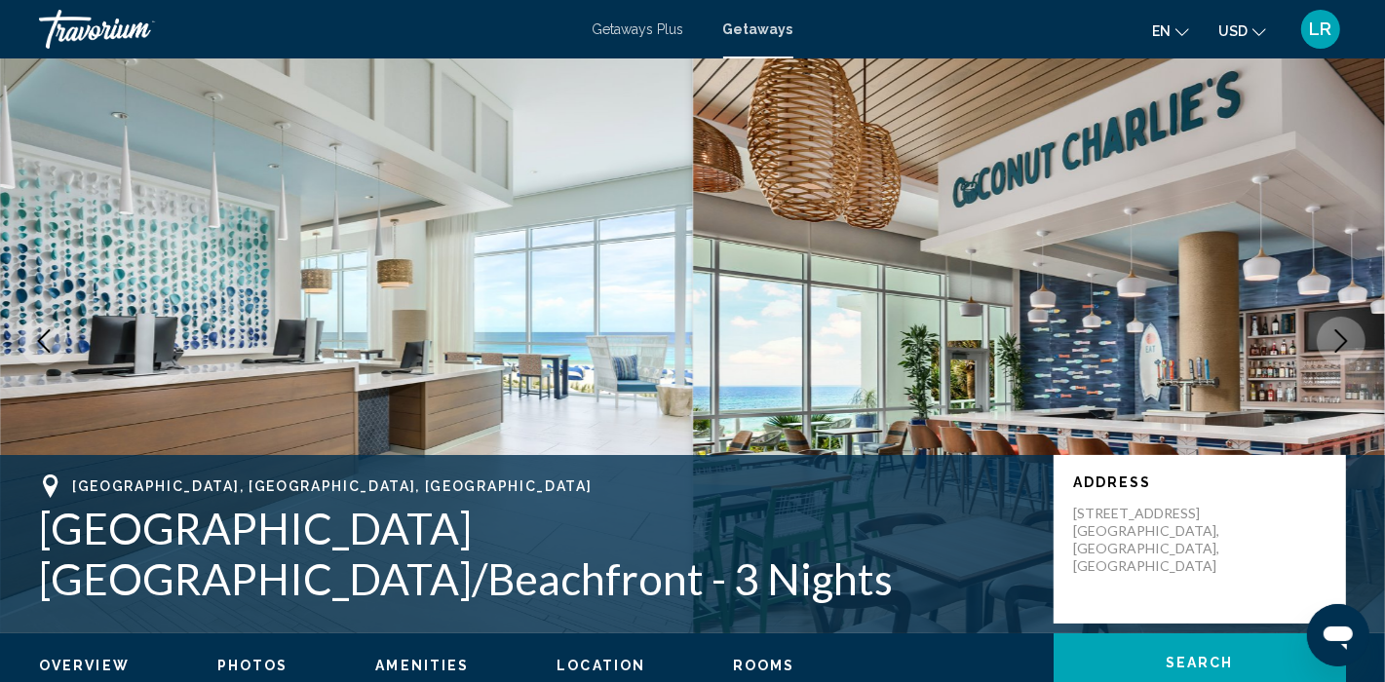
click at [1324, 348] on button "Next image" at bounding box center [1341, 341] width 49 height 49
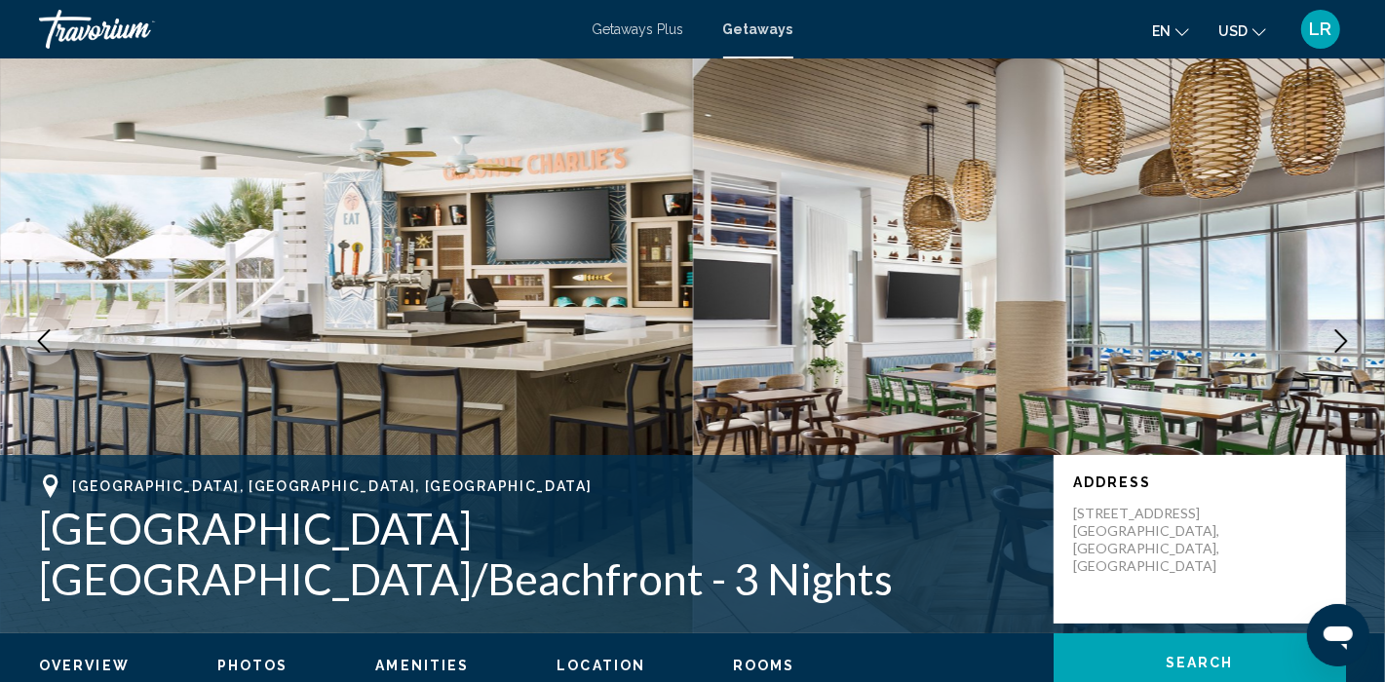
click at [1325, 349] on button "Next image" at bounding box center [1341, 341] width 49 height 49
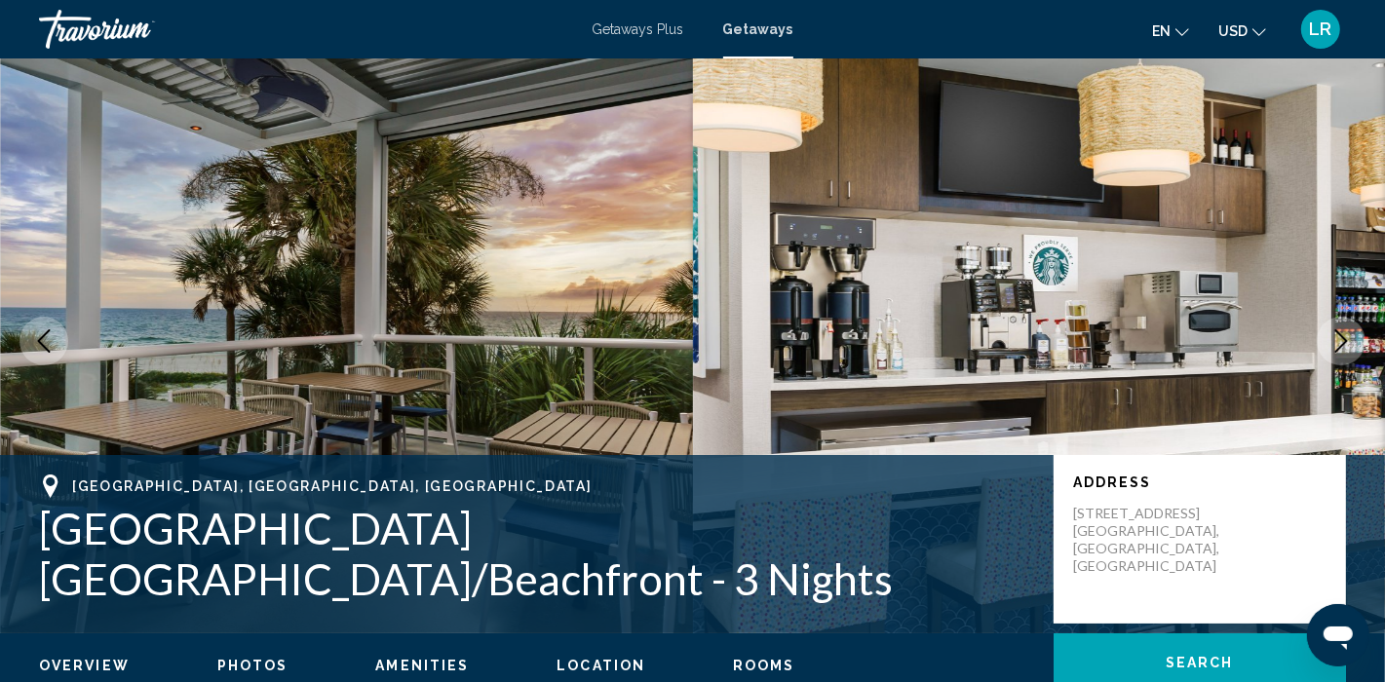
click at [1325, 349] on button "Next image" at bounding box center [1341, 341] width 49 height 49
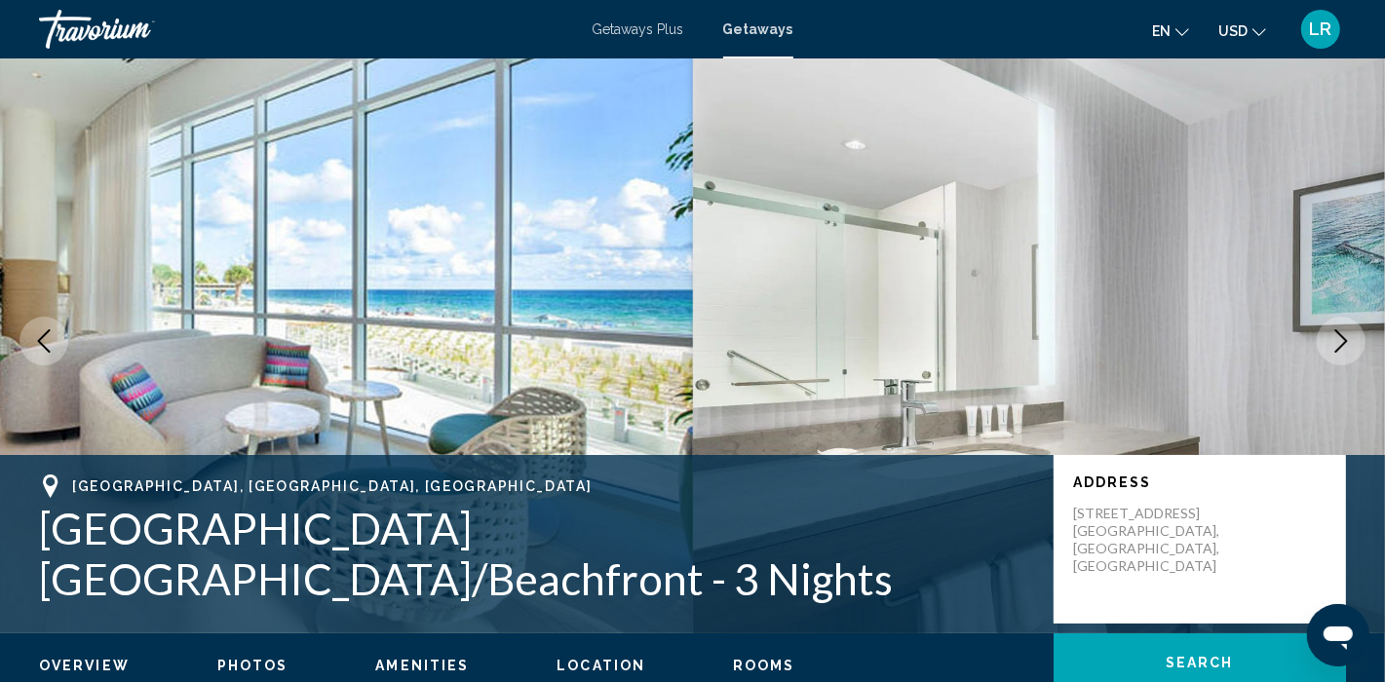
click at [1325, 349] on button "Next image" at bounding box center [1341, 341] width 49 height 49
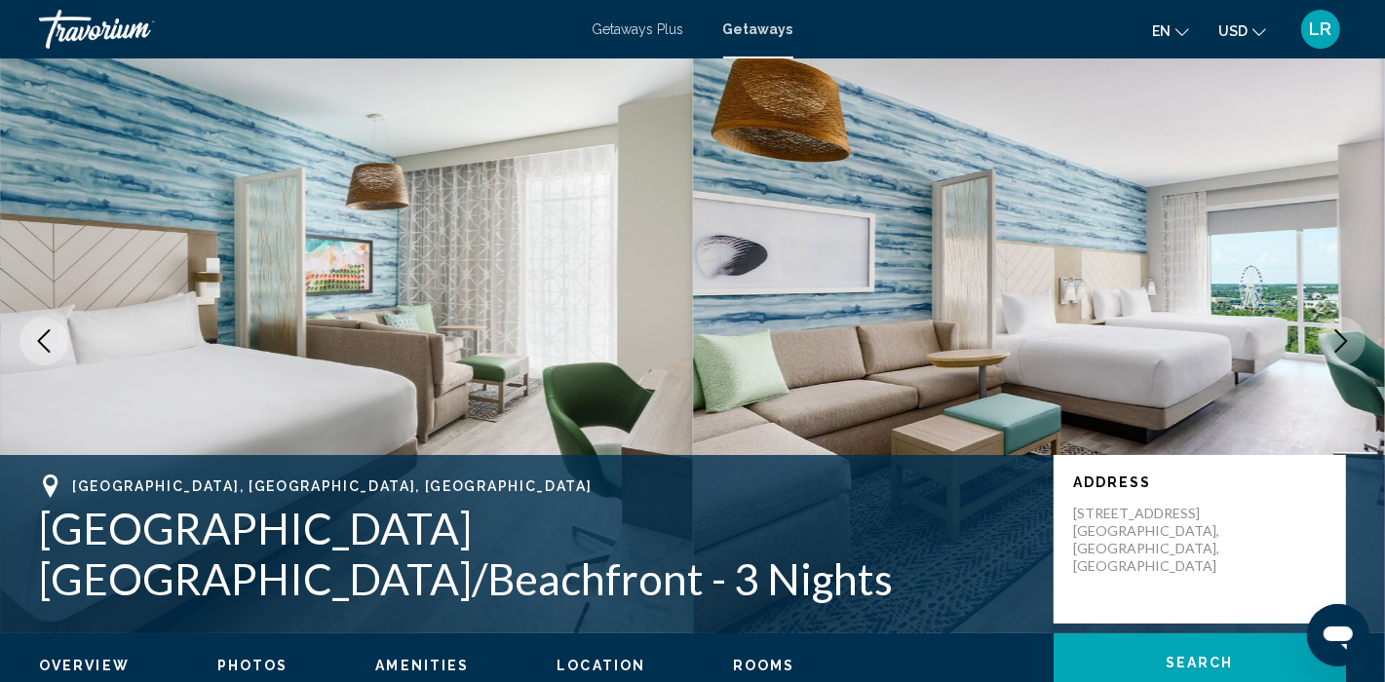
click at [1325, 349] on button "Next image" at bounding box center [1341, 341] width 49 height 49
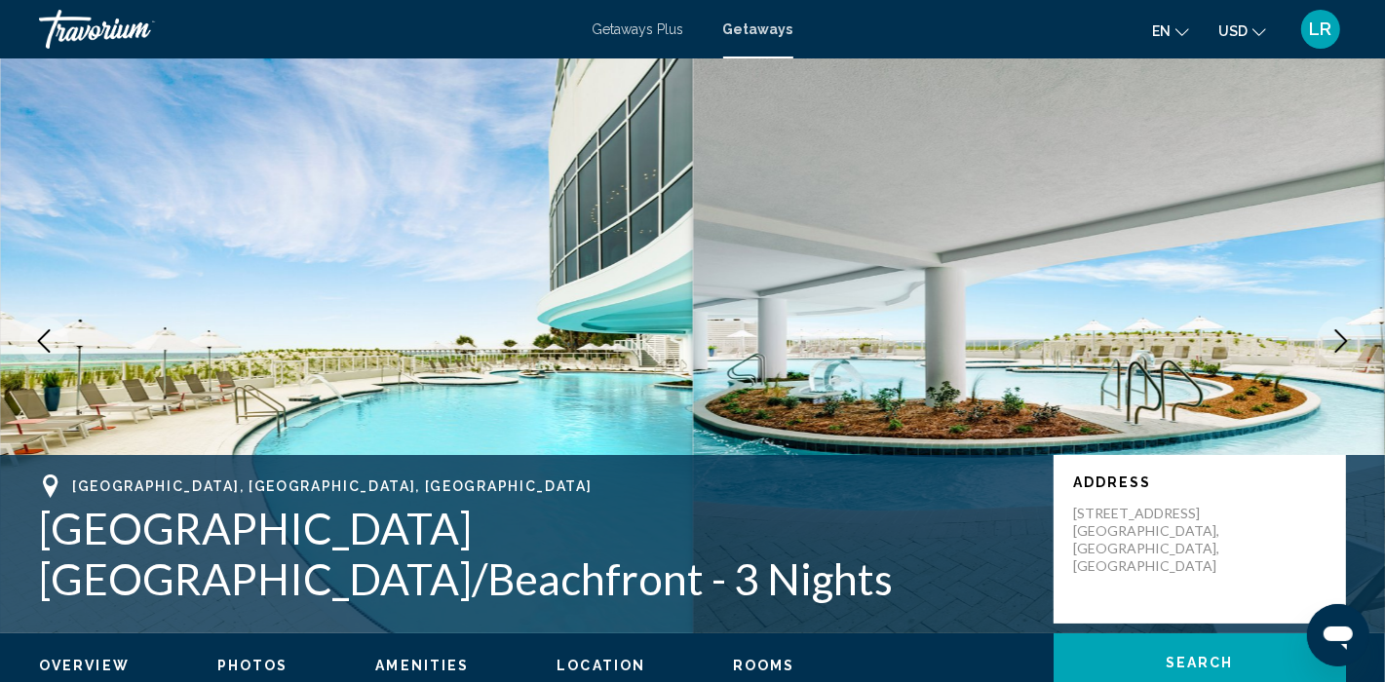
click at [1326, 350] on button "Next image" at bounding box center [1341, 341] width 49 height 49
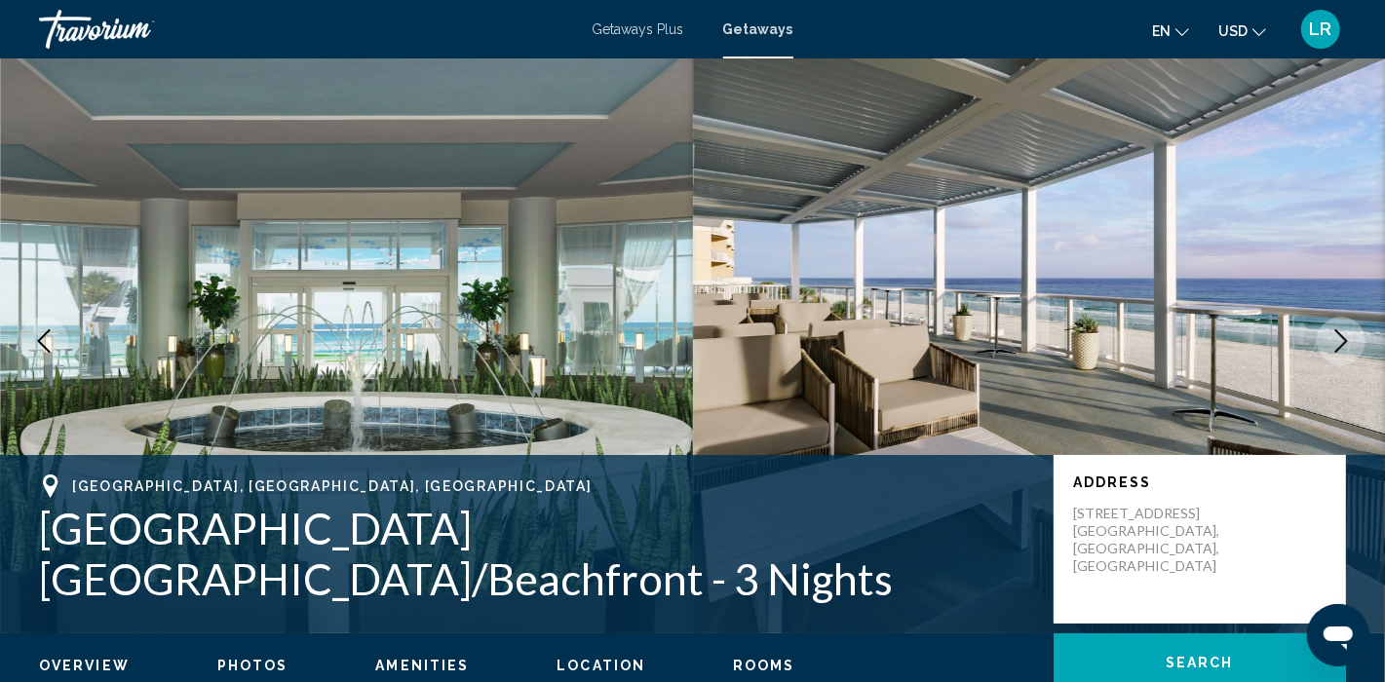
click at [1327, 353] on button "Next image" at bounding box center [1341, 341] width 49 height 49
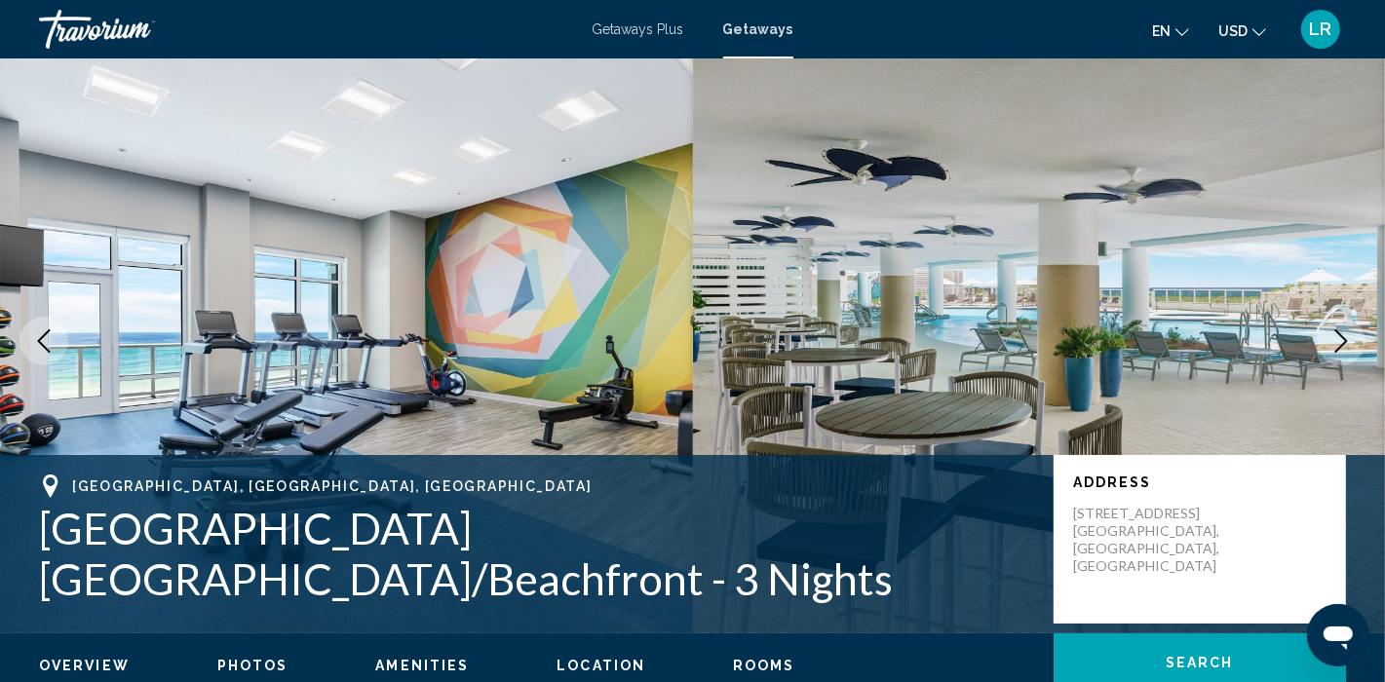
click at [1327, 353] on button "Next image" at bounding box center [1341, 341] width 49 height 49
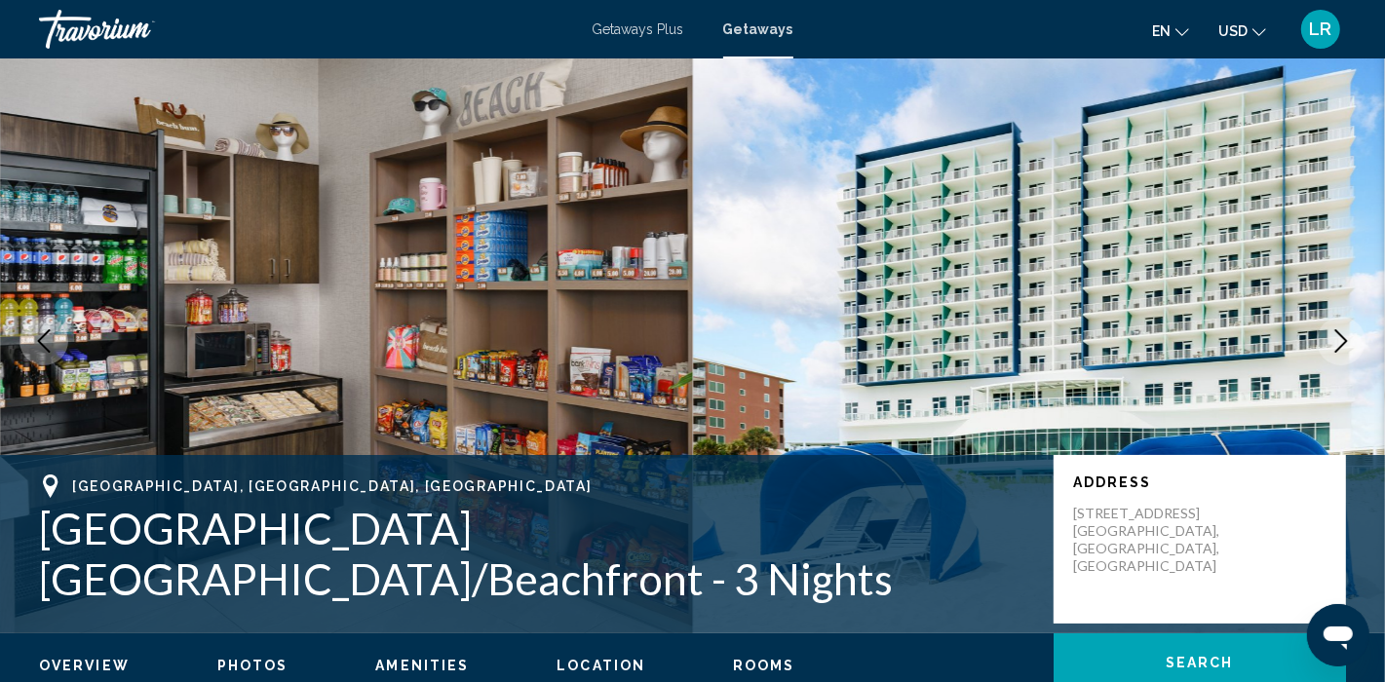
click at [1327, 353] on button "Next image" at bounding box center [1341, 341] width 49 height 49
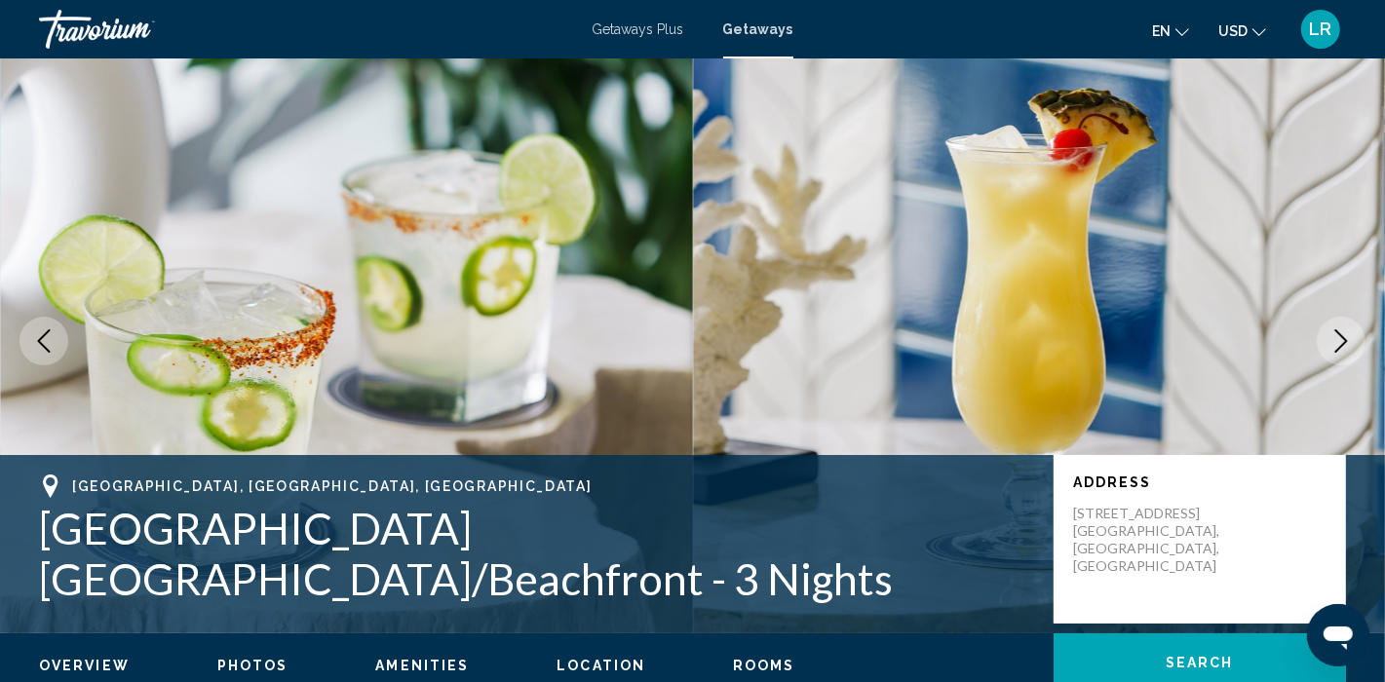
click at [1327, 353] on button "Next image" at bounding box center [1341, 341] width 49 height 49
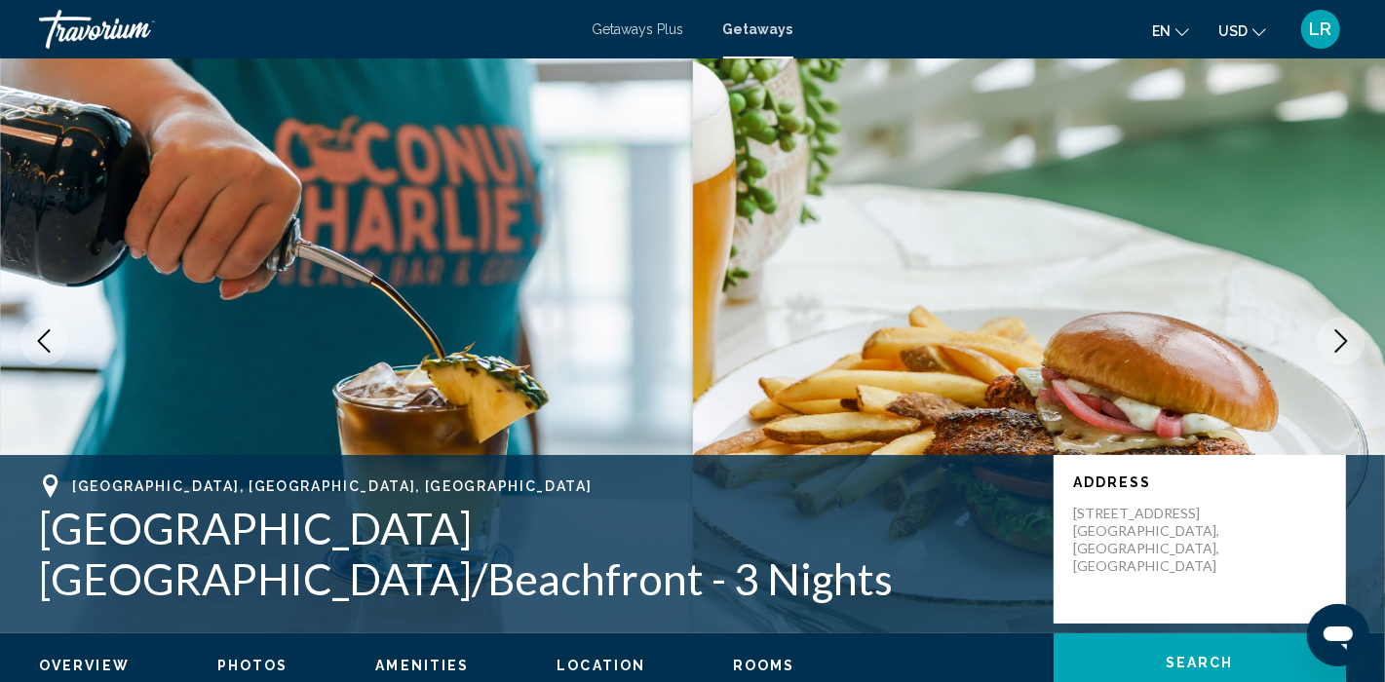
click at [1327, 354] on button "Next image" at bounding box center [1341, 341] width 49 height 49
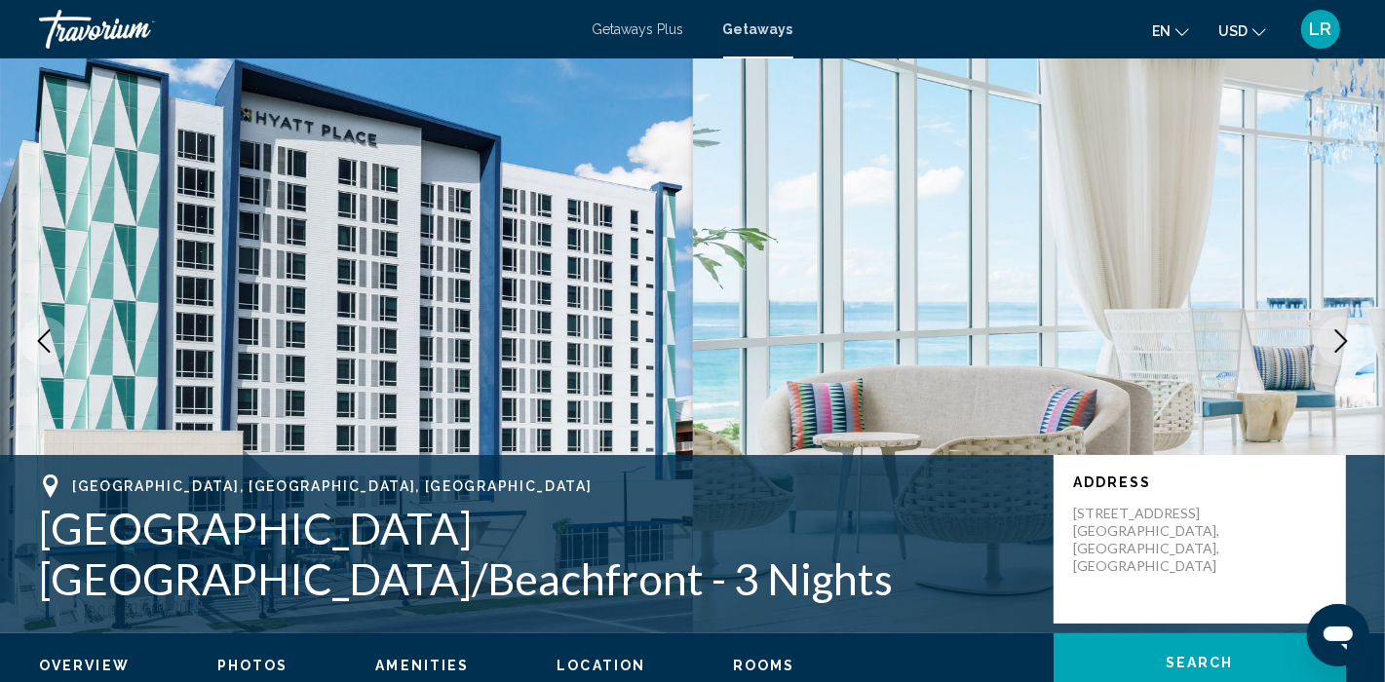
click at [1327, 354] on button "Next image" at bounding box center [1341, 341] width 49 height 49
